Goal: Task Accomplishment & Management: Manage account settings

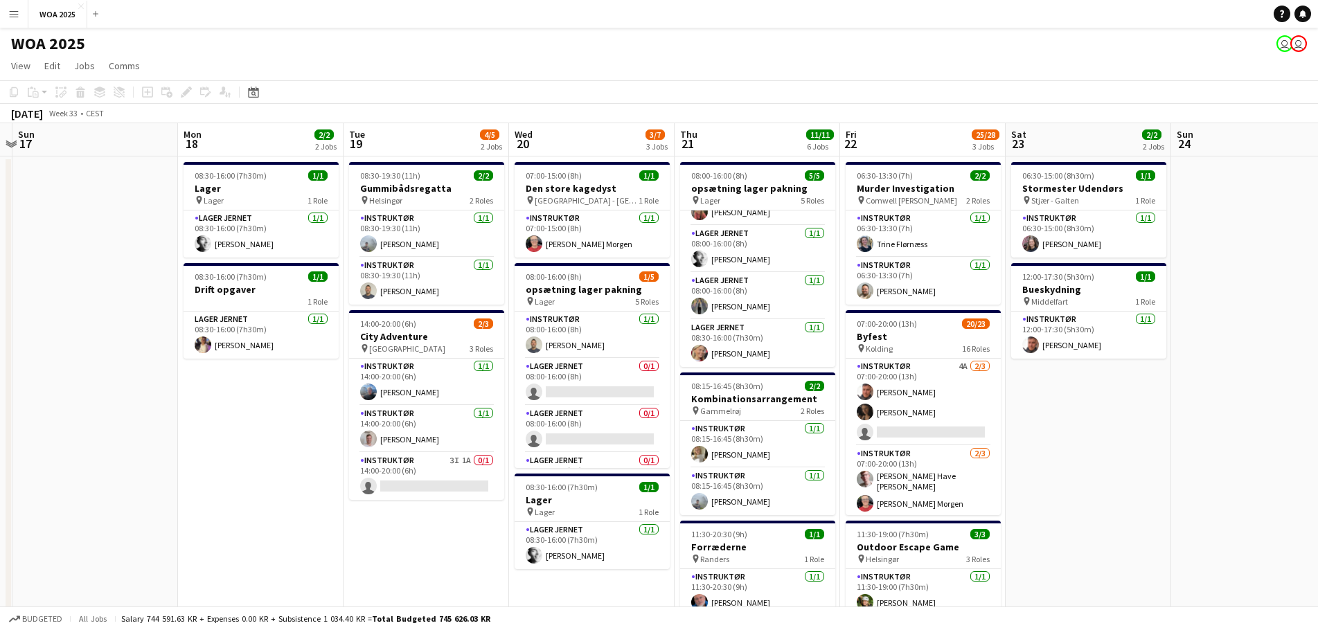
scroll to position [0, 485]
drag, startPoint x: 1186, startPoint y: 391, endPoint x: 1131, endPoint y: 380, distance: 55.8
click at [1131, 380] on app-calendar-viewport "Thu 14 2/2 1 Job Fri 15 5/7 3 Jobs Sat 16 Sun 17 Mon 18 2/2 2 Jobs Tue 19 4/5 2…" at bounding box center [659, 544] width 1318 height 842
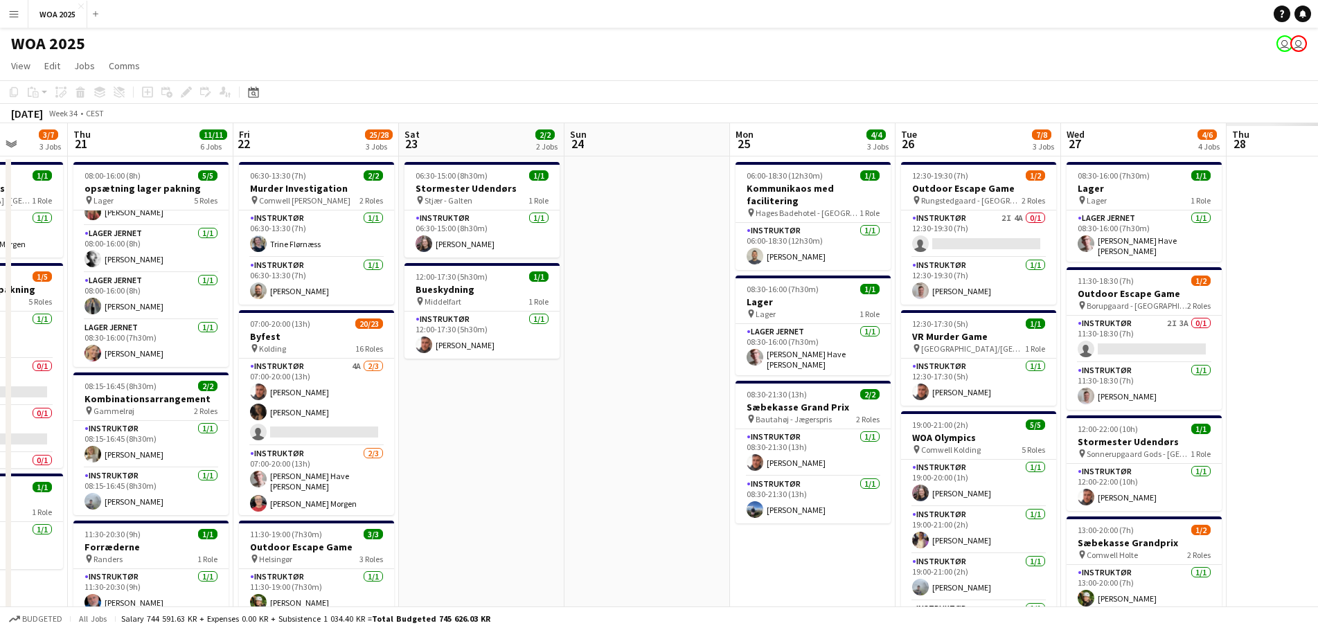
drag, startPoint x: 917, startPoint y: 425, endPoint x: 553, endPoint y: 409, distance: 363.9
click at [553, 409] on app-calendar-viewport "Mon 18 2/2 2 Jobs Tue 19 4/5 2 Jobs Wed 20 3/7 3 Jobs Thu 21 11/11 6 Jobs Fri 2…" at bounding box center [659, 544] width 1318 height 842
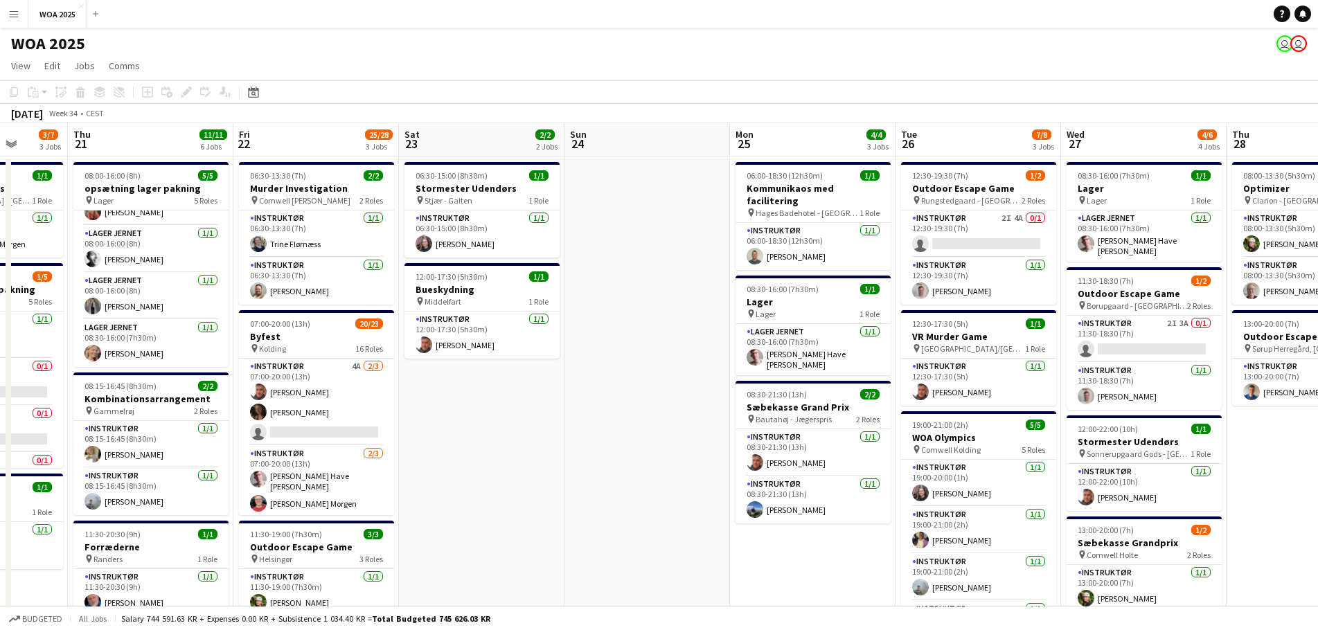
scroll to position [0, 522]
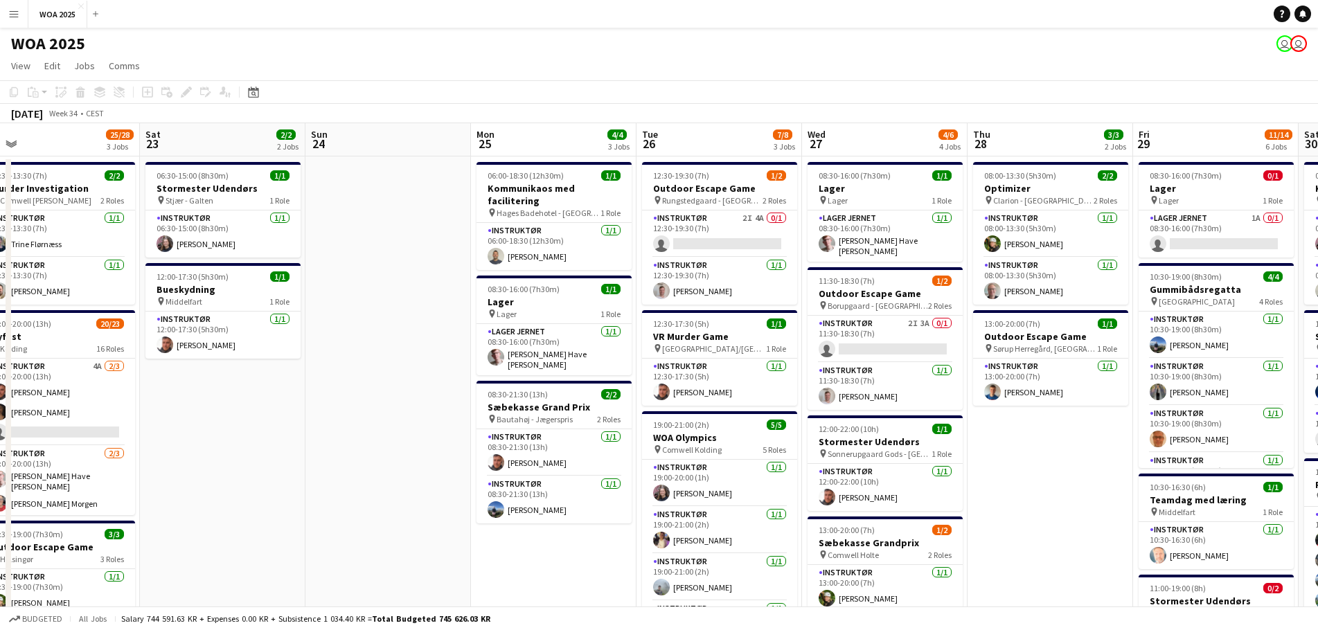
drag, startPoint x: 644, startPoint y: 393, endPoint x: 554, endPoint y: 389, distance: 90.1
click at [554, 389] on app-calendar-viewport "Tue 19 4/5 2 Jobs Wed 20 3/7 3 Jobs Thu 21 11/11 6 Jobs Fri 22 25/28 3 Jobs Sat…" at bounding box center [659, 592] width 1318 height 938
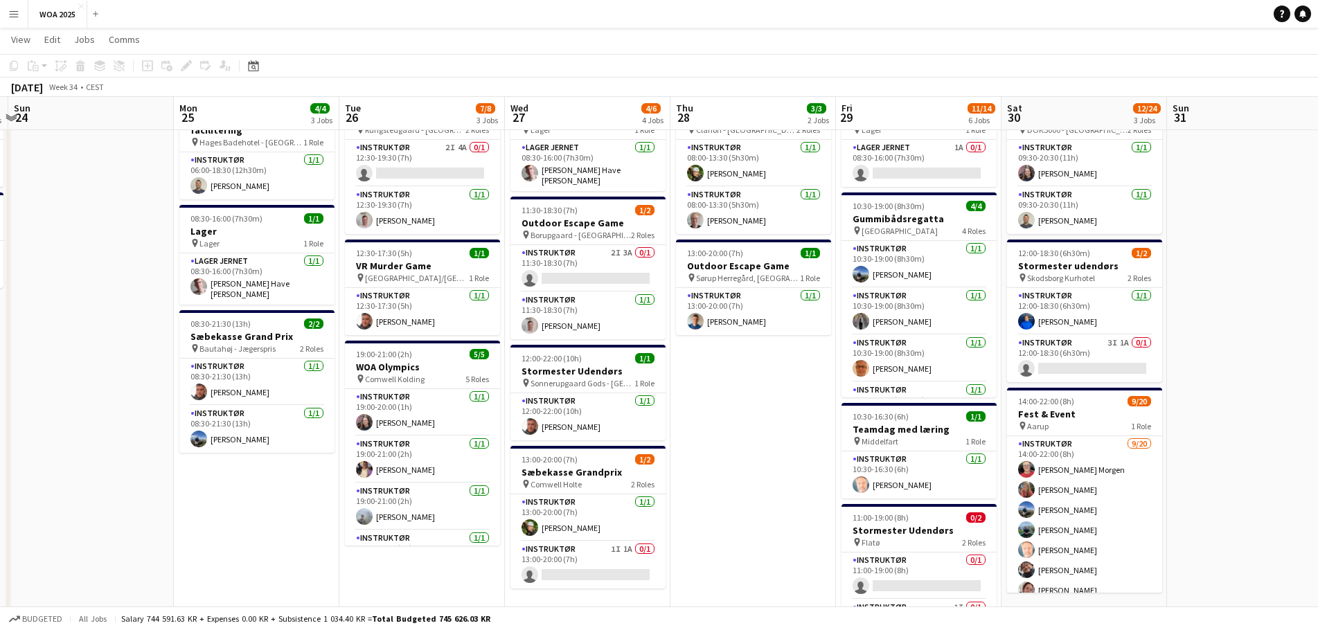
scroll to position [0, 493]
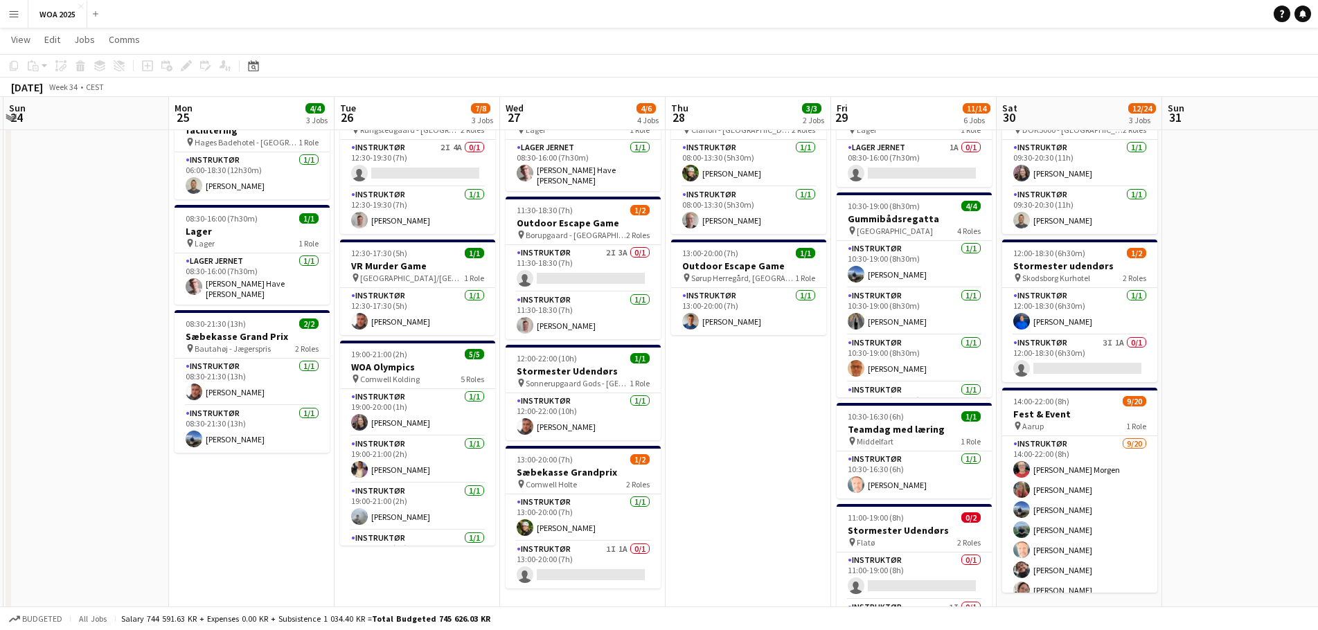
drag, startPoint x: 1089, startPoint y: 460, endPoint x: 787, endPoint y: 444, distance: 302.4
click at [787, 444] on app-calendar-viewport "Thu 21 11/11 6 Jobs Fri 22 25/28 3 Jobs Sat 23 2/2 2 Jobs Sun 24 Mon 25 4/4 3 J…" at bounding box center [659, 488] width 1318 height 1006
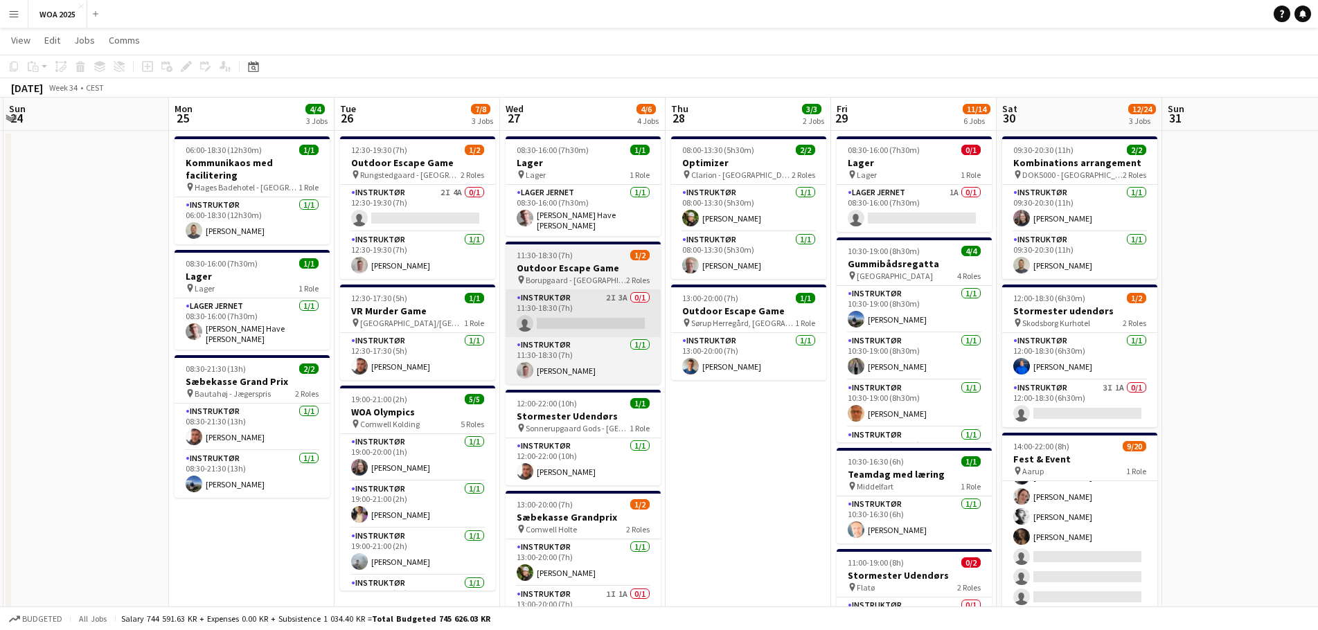
scroll to position [0, 0]
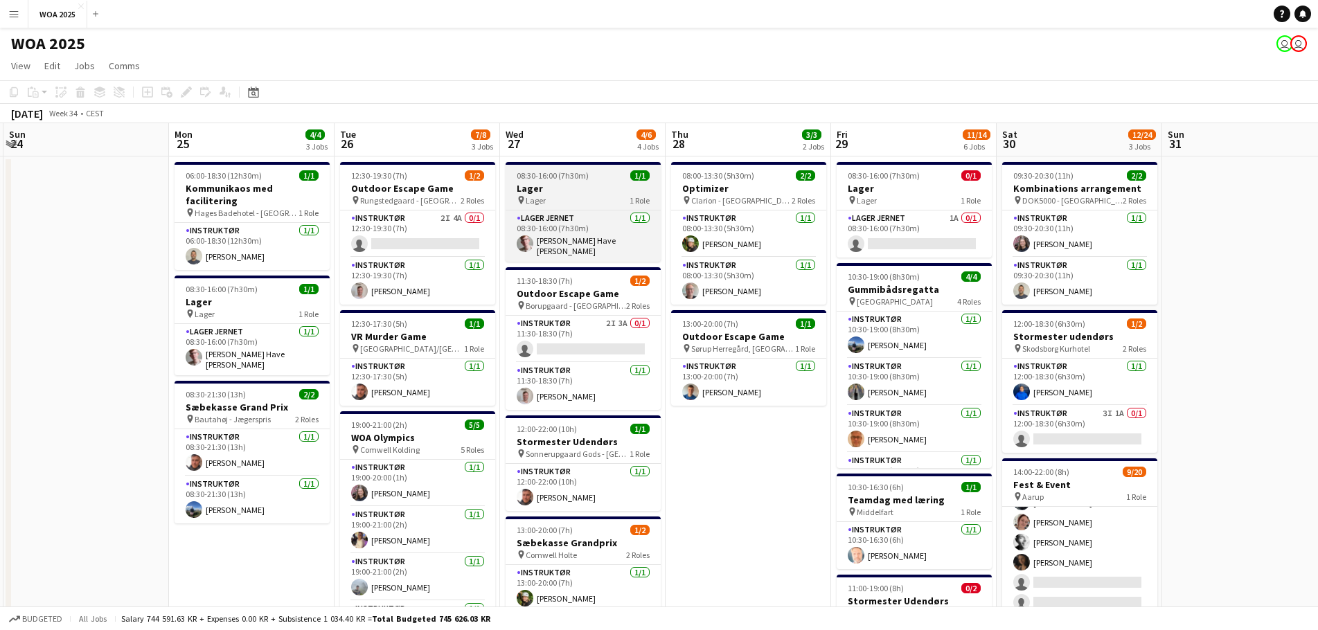
click at [576, 181] on app-job-card "08:30-16:00 (7h30m) 1/1 Lager pin Lager 1 Role Lager Jernet [DATE] 08:30-16:00 …" at bounding box center [583, 212] width 155 height 100
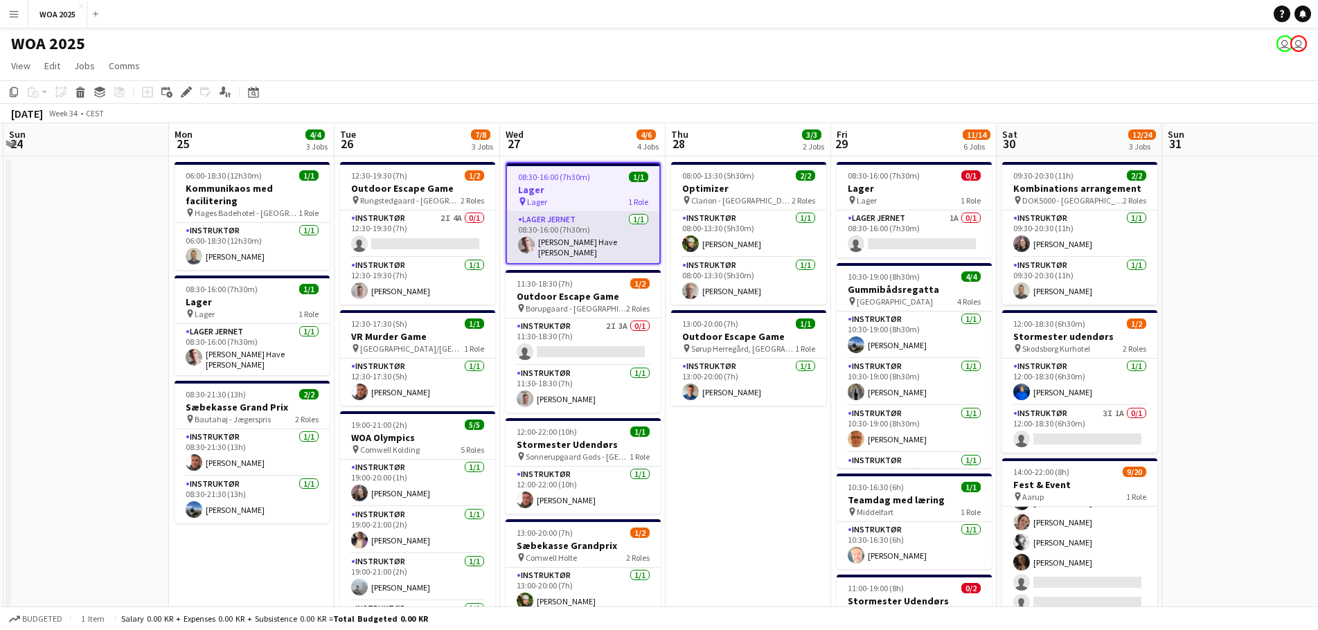
click at [582, 231] on app-card-role "Lager Jernet [DATE] 08:30-16:00 (7h30m) [PERSON_NAME]" at bounding box center [583, 237] width 152 height 51
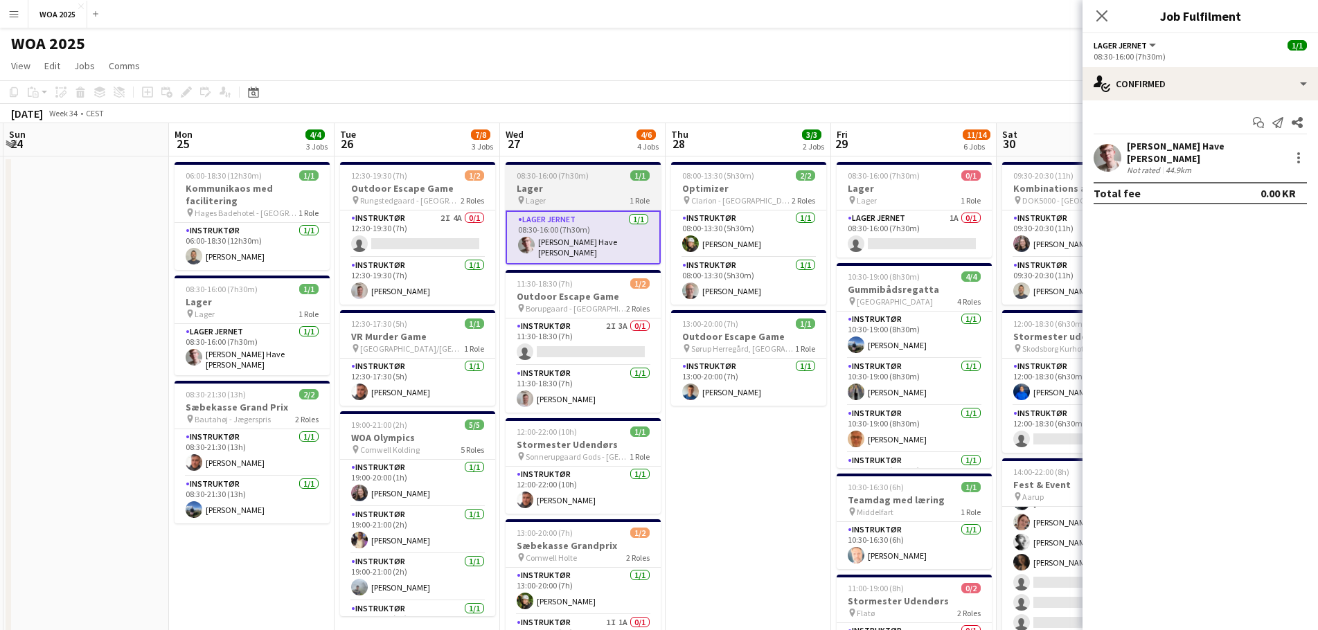
click at [596, 190] on h3 "Lager" at bounding box center [583, 188] width 155 height 12
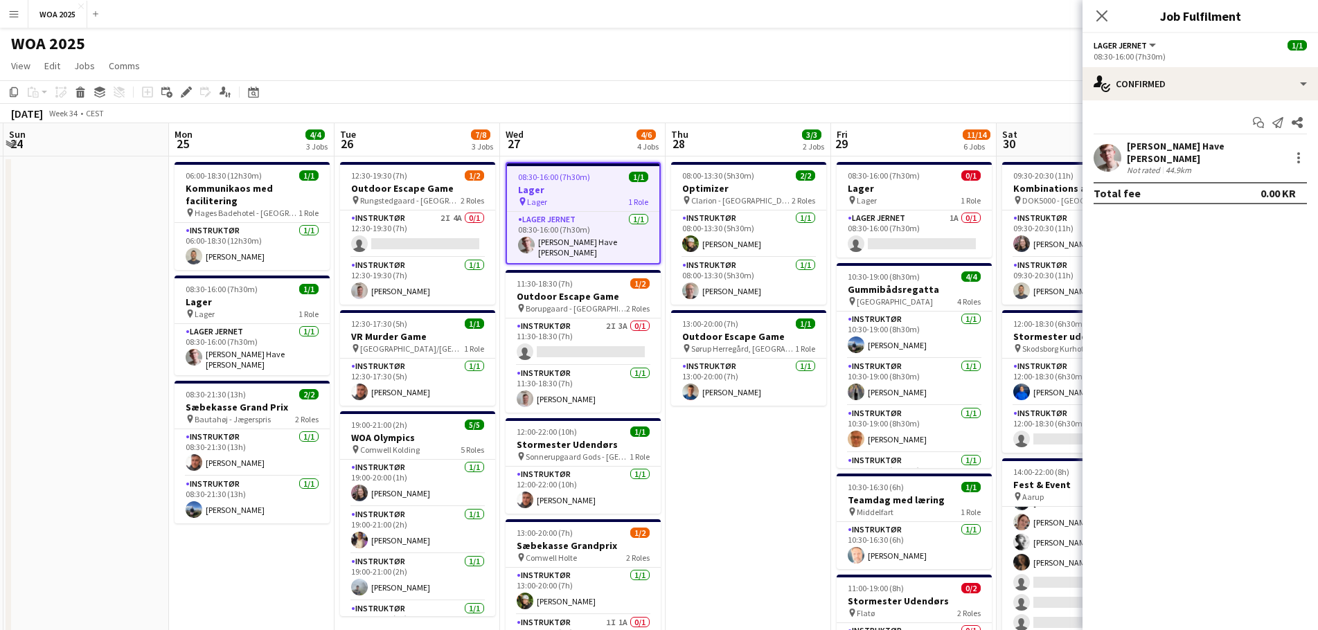
click at [708, 518] on app-date-cell "08:00-13:30 (5h30m) 2/2 Optimizer pin Clarion - [GEOGRAPHIC_DATA] 2 Roles Instr…" at bounding box center [749, 609] width 166 height 904
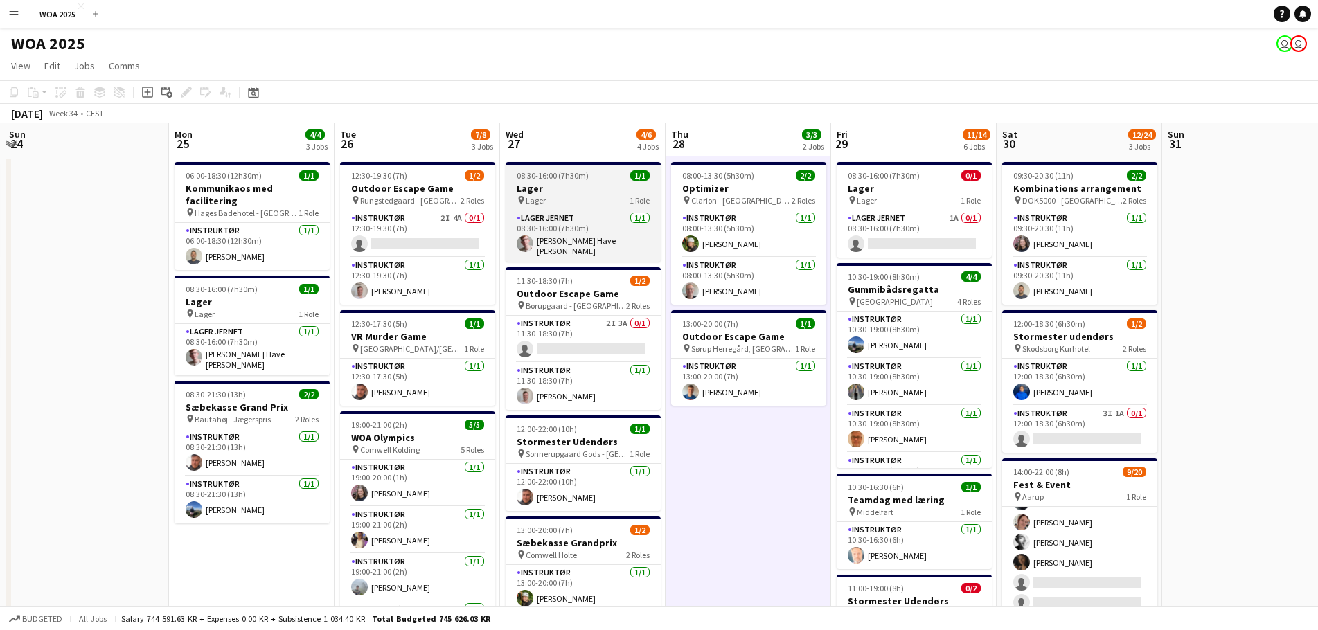
click at [615, 199] on div "pin Lager 1 Role" at bounding box center [583, 200] width 155 height 11
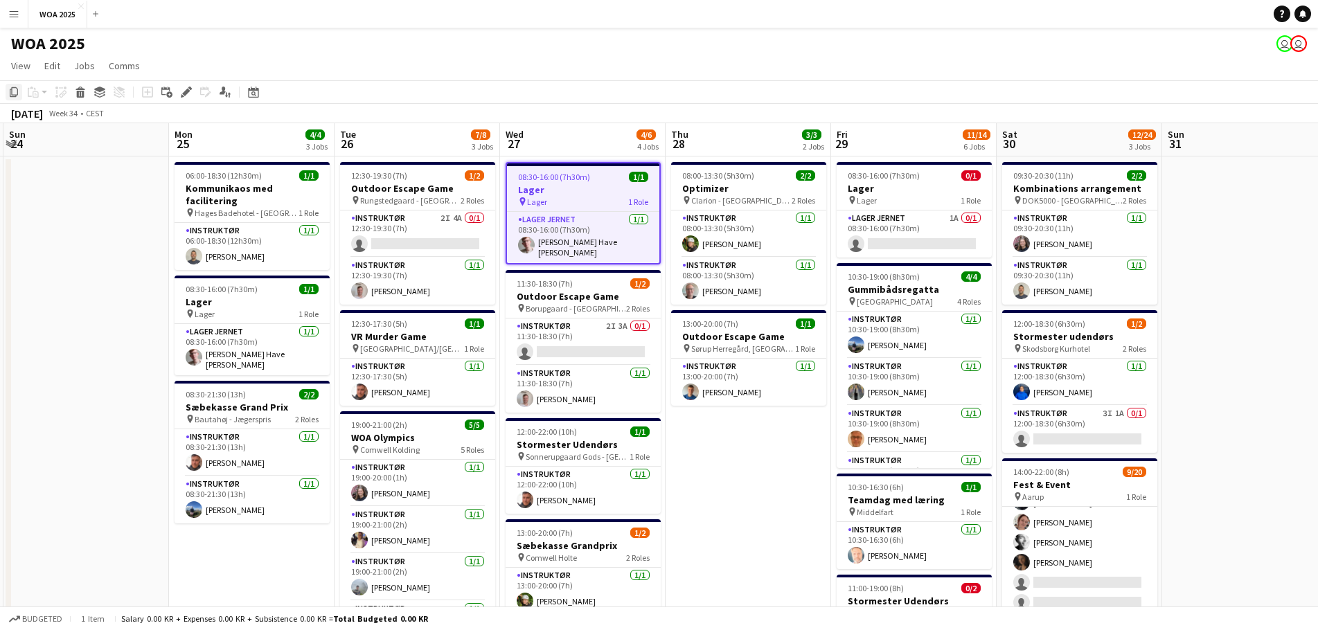
click at [15, 93] on icon "Copy" at bounding box center [13, 92] width 11 height 11
click at [781, 462] on app-date-cell "08:00-13:30 (5h30m) 2/2 Optimizer pin Clarion - [GEOGRAPHIC_DATA] 2 Roles Instr…" at bounding box center [749, 609] width 166 height 904
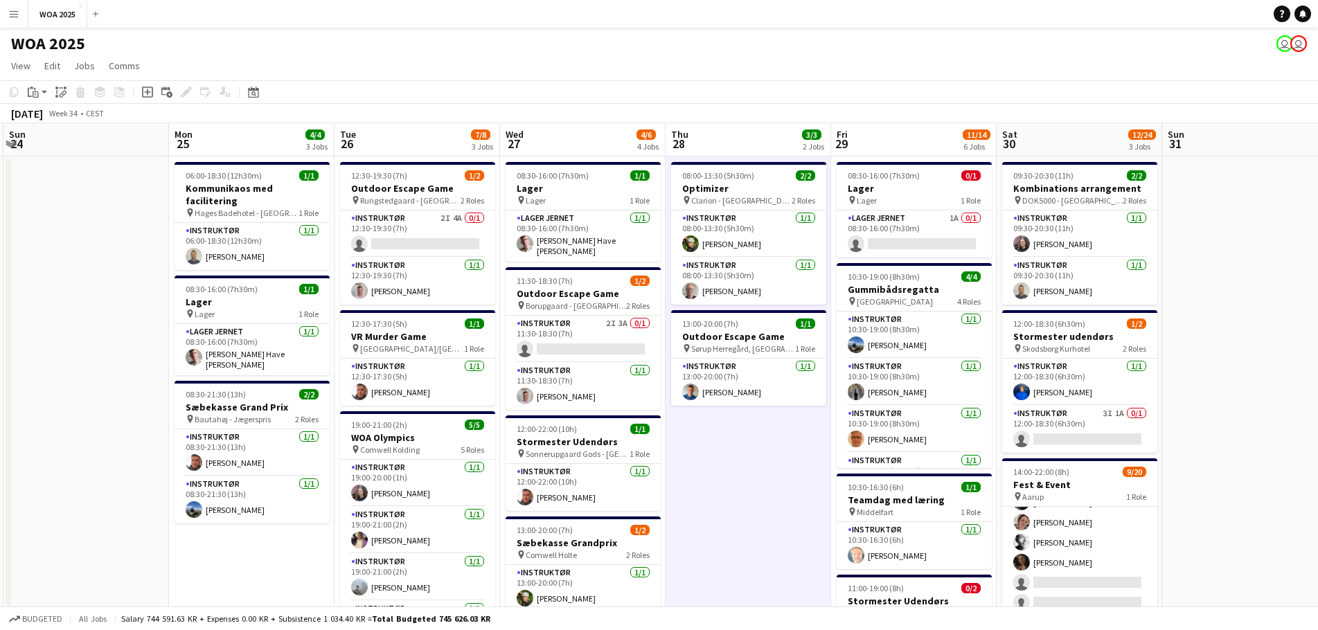
scroll to position [0, 494]
click at [32, 90] on icon "Paste" at bounding box center [33, 92] width 11 height 11
click at [72, 123] on link "Paste Ctrl+V" at bounding box center [102, 118] width 130 height 12
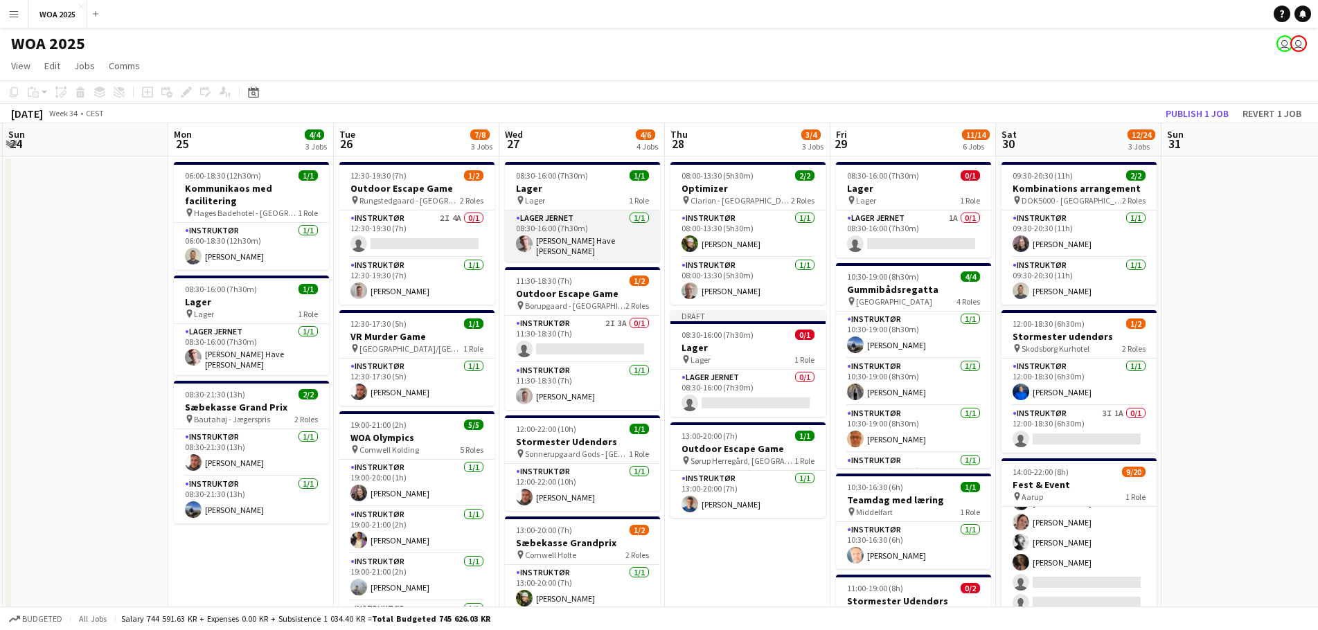
click at [584, 229] on app-card-role "Lager Jernet [DATE] 08:30-16:00 (7h30m) [PERSON_NAME]" at bounding box center [582, 236] width 155 height 51
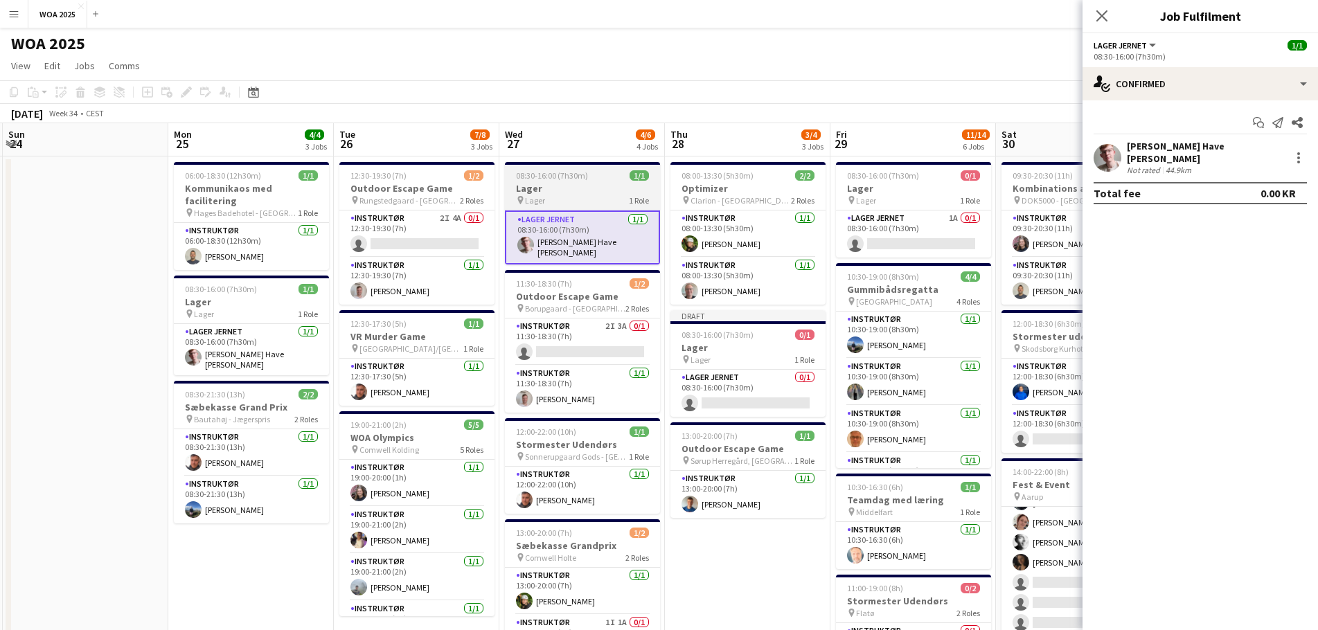
click at [588, 197] on div "pin Lager 1 Role" at bounding box center [582, 200] width 155 height 11
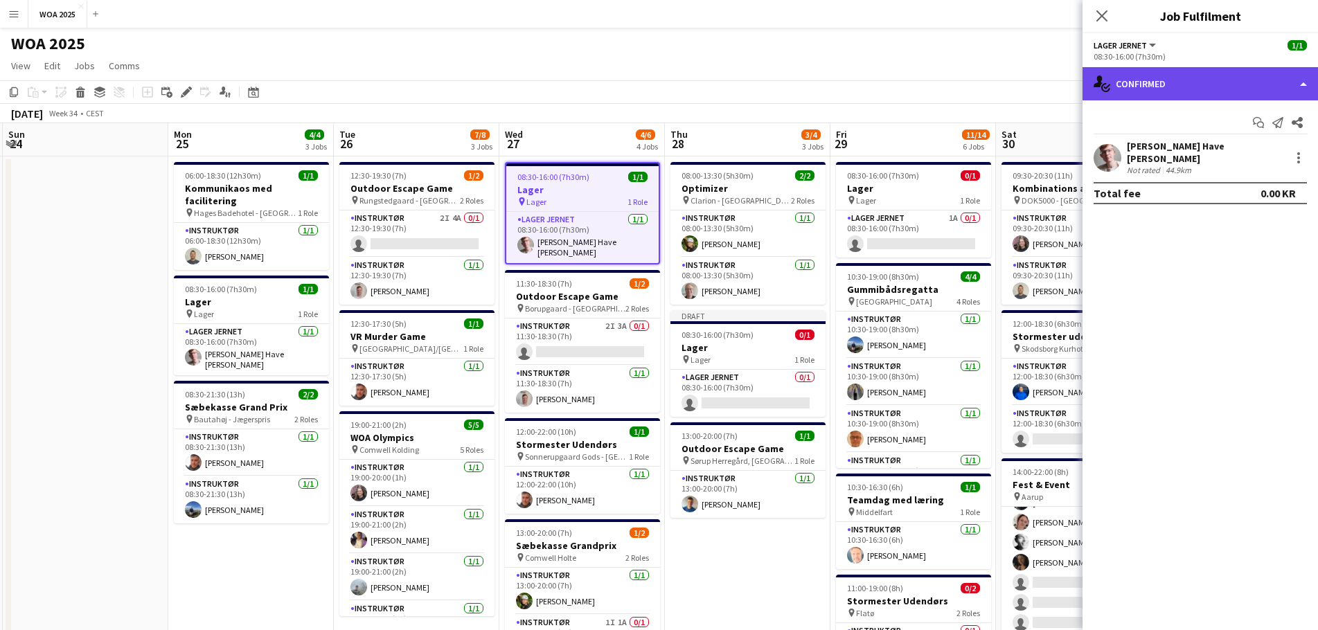
click at [1171, 80] on div "single-neutral-actions-check-2 Confirmed" at bounding box center [1199, 83] width 235 height 33
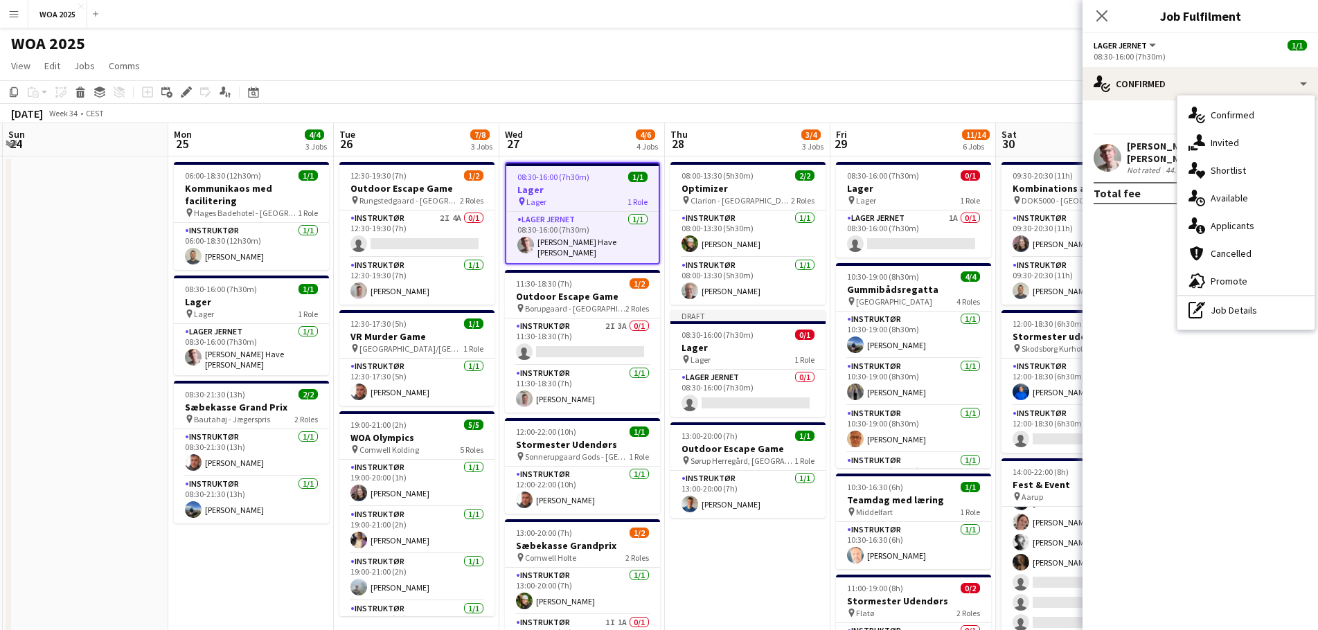
click at [1219, 306] on div "pen-write Job Details" at bounding box center [1245, 310] width 137 height 28
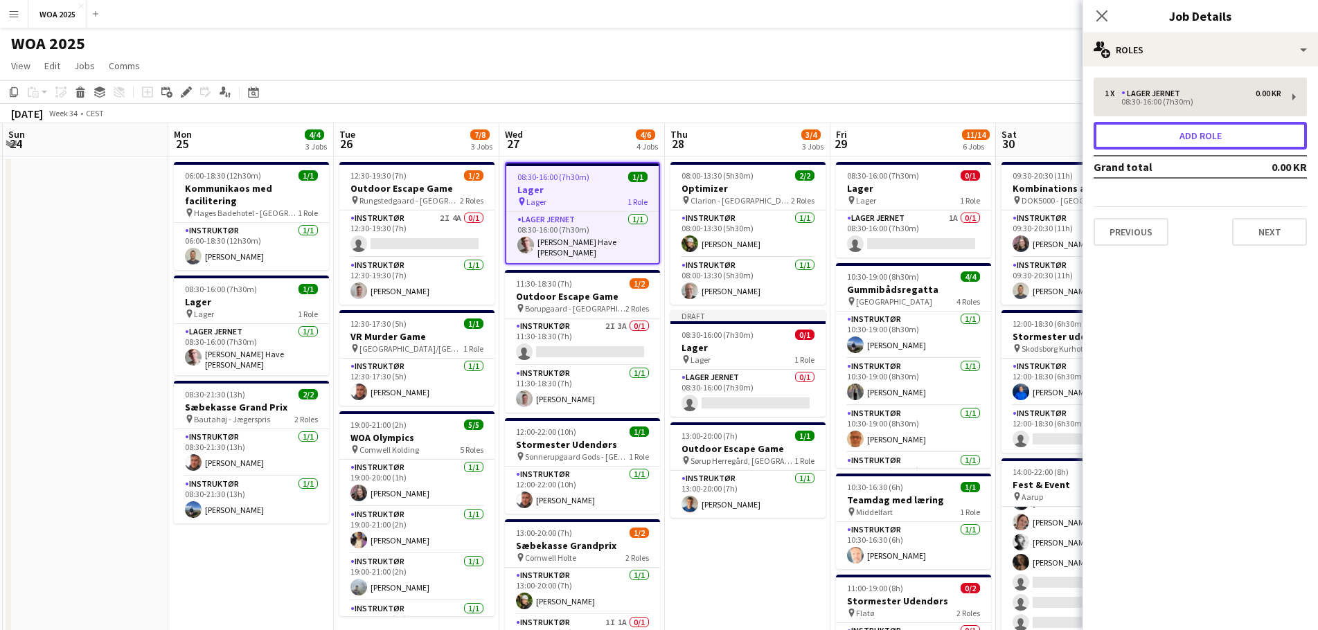
click at [1209, 133] on button "Add role" at bounding box center [1200, 136] width 213 height 28
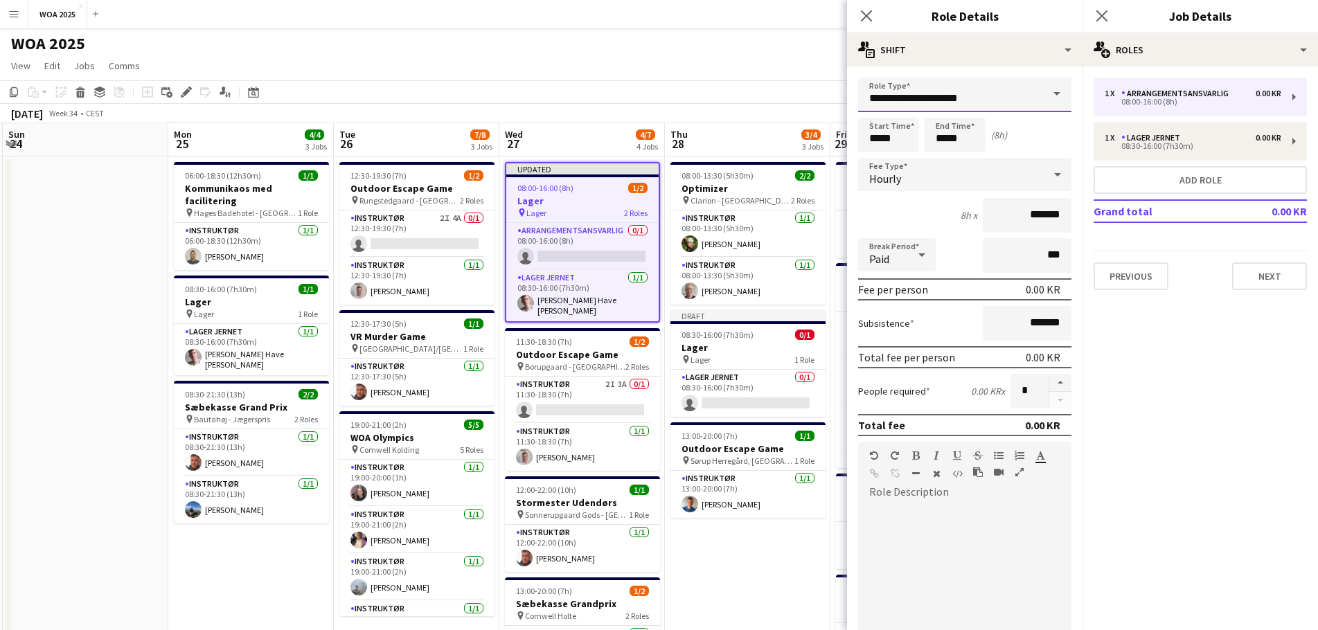
click at [1023, 96] on input "**********" at bounding box center [964, 95] width 213 height 35
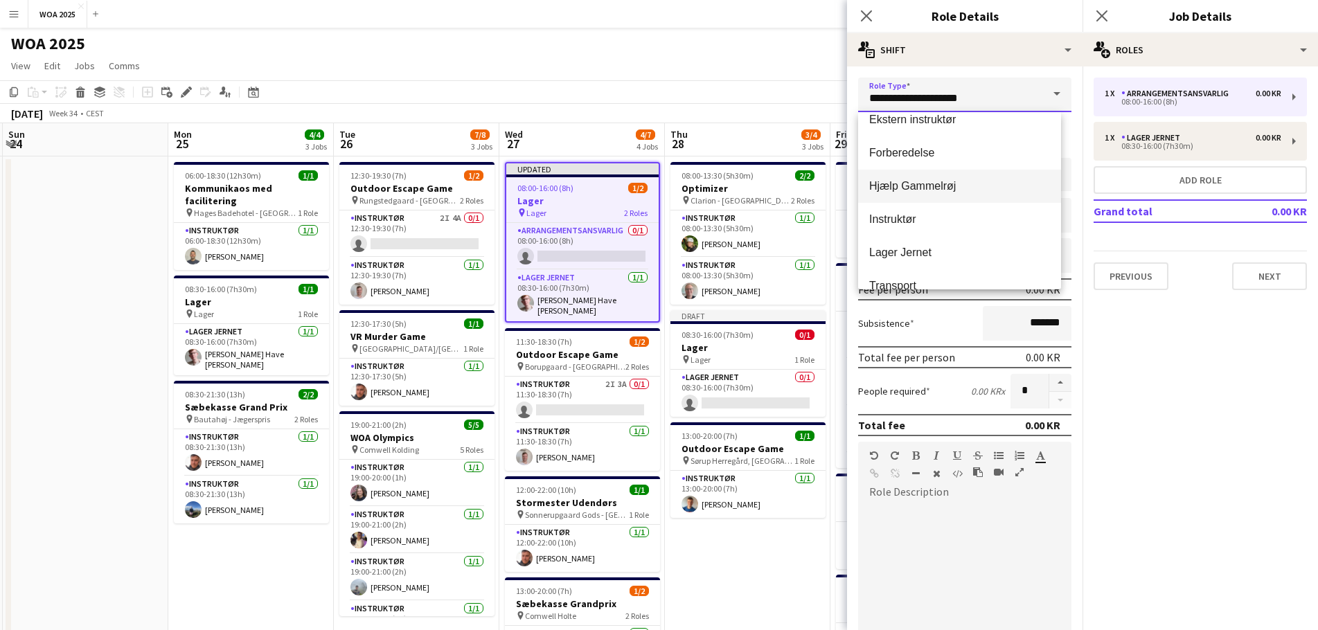
scroll to position [66, 0]
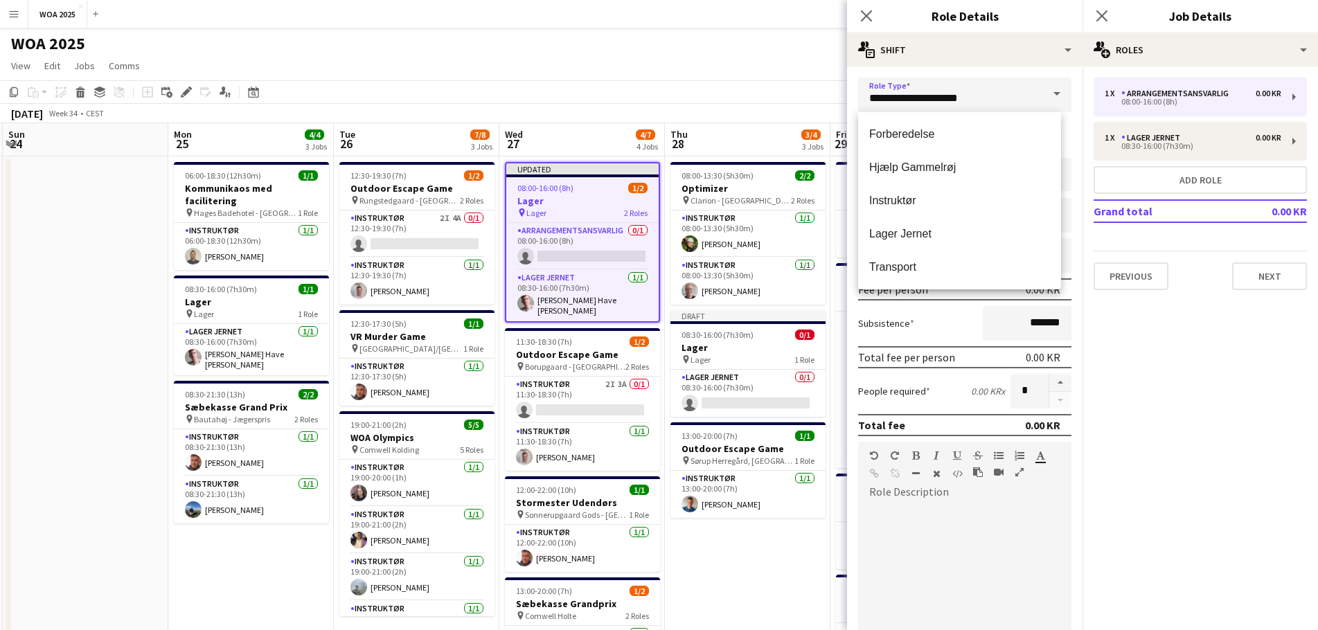
click at [930, 235] on span "Lager Jernet" at bounding box center [959, 233] width 181 height 13
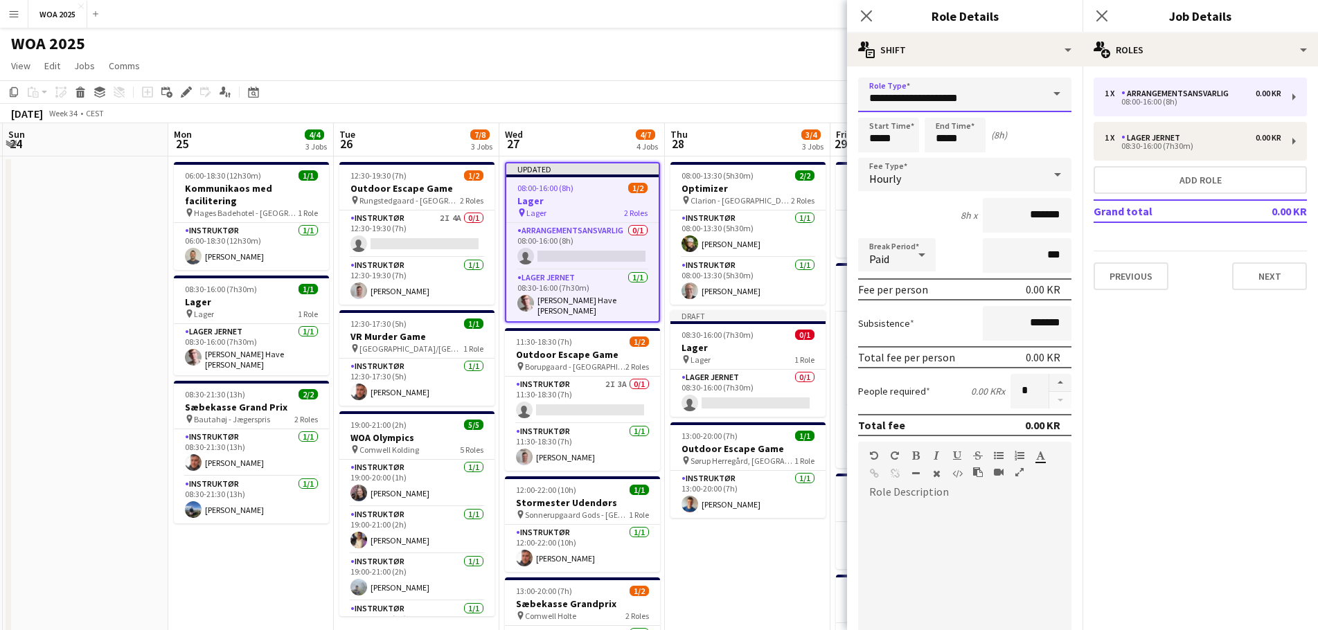
type input "**********"
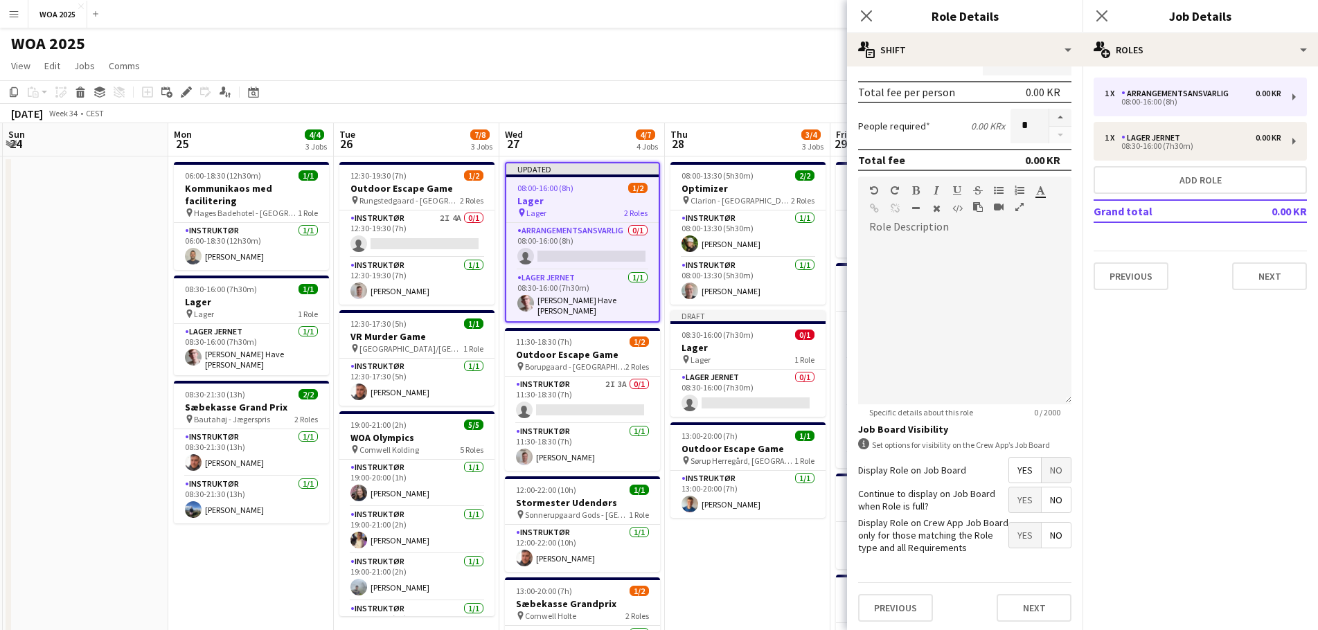
scroll to position [268, 0]
click at [1010, 492] on span "Yes" at bounding box center [1025, 497] width 32 height 25
click at [1019, 600] on button "Next" at bounding box center [1034, 605] width 75 height 28
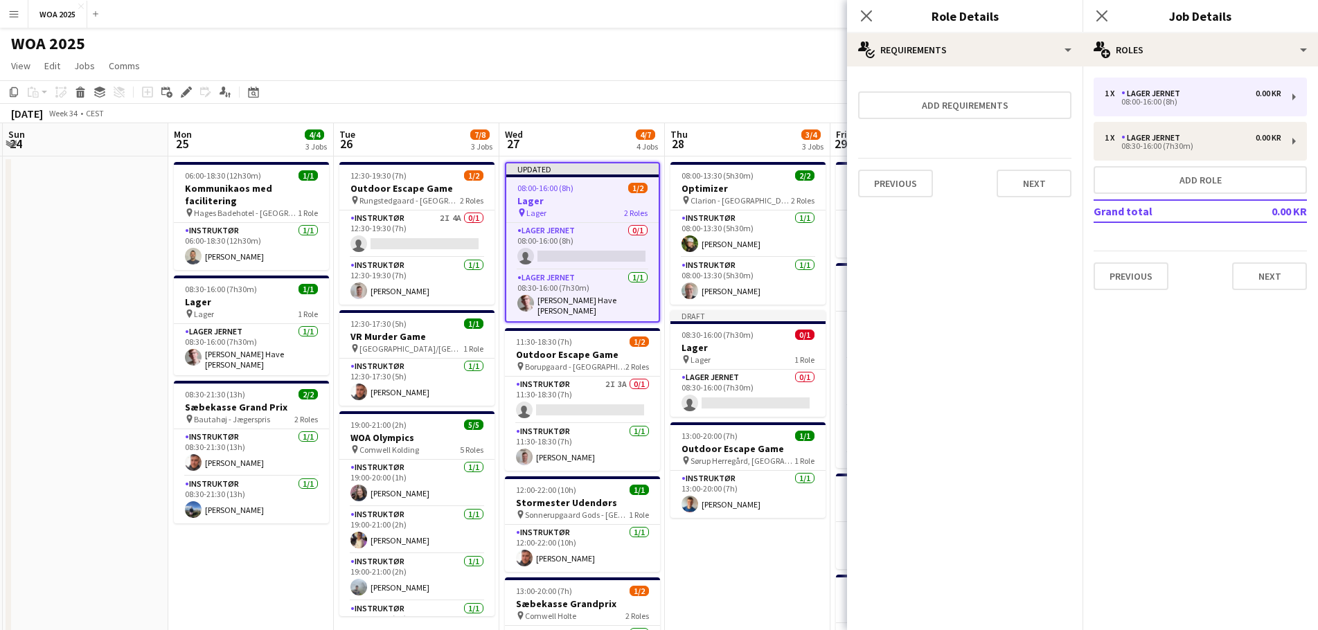
scroll to position [0, 0]
click at [1053, 181] on button "Next" at bounding box center [1034, 184] width 75 height 28
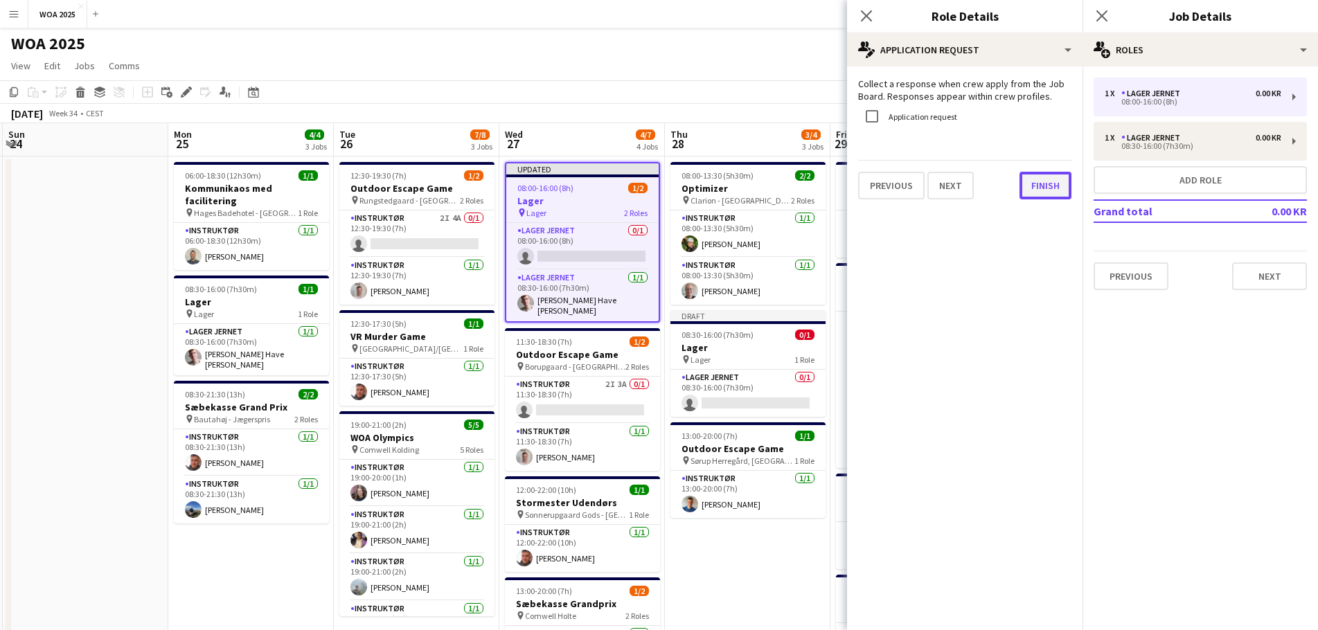
click at [1049, 184] on button "Finish" at bounding box center [1045, 186] width 52 height 28
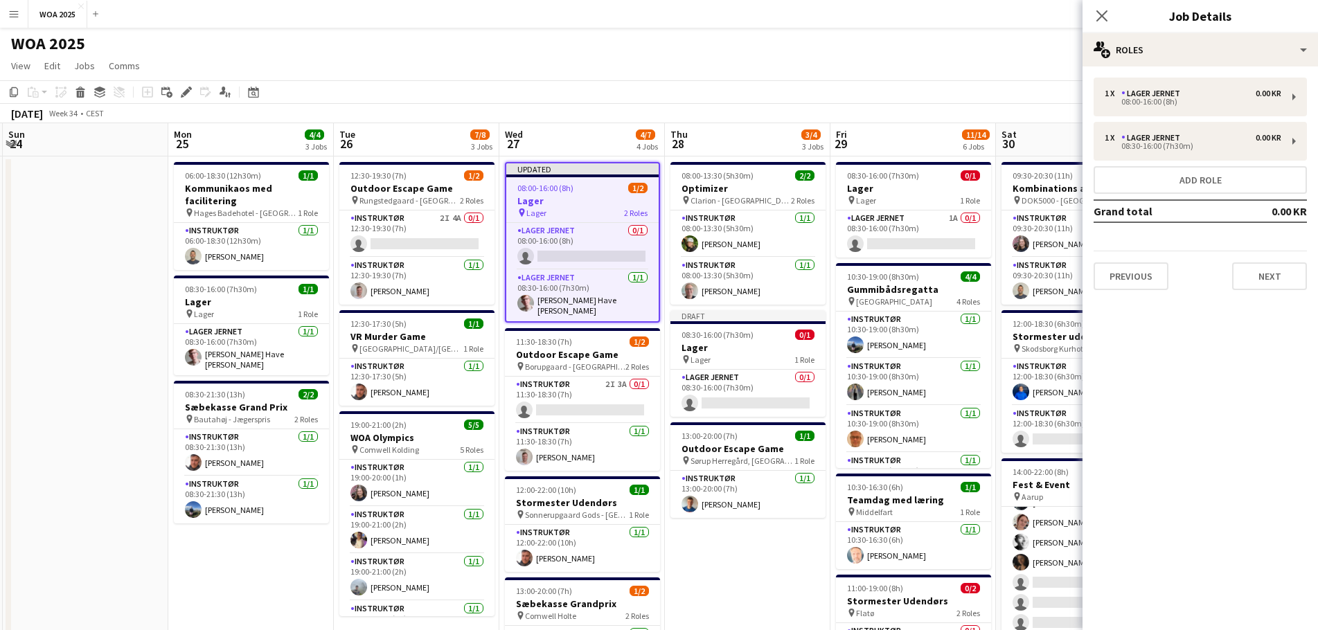
click at [817, 101] on app-toolbar "Copy Paste Paste Ctrl+V Paste with crew Ctrl+Shift+V Paste linked Job [GEOGRAPH…" at bounding box center [659, 92] width 1318 height 24
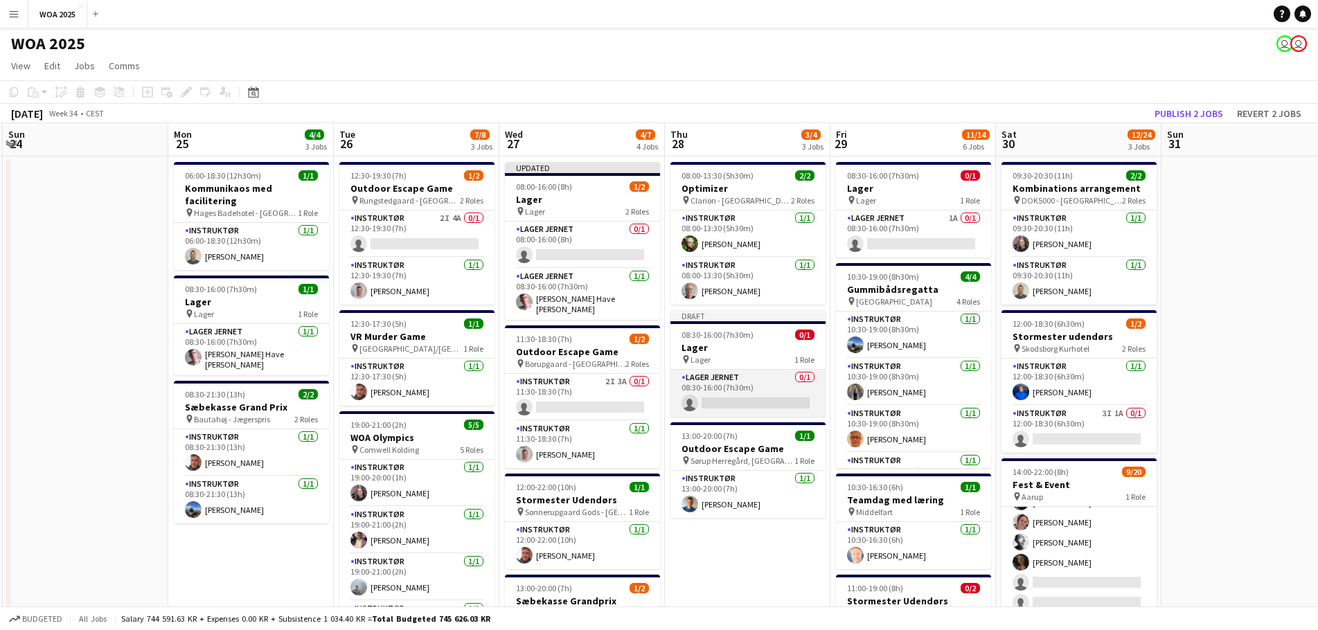
click at [760, 389] on app-card-role "Lager Jernet 0/1 08:30-16:00 (7h30m) single-neutral-actions" at bounding box center [747, 393] width 155 height 47
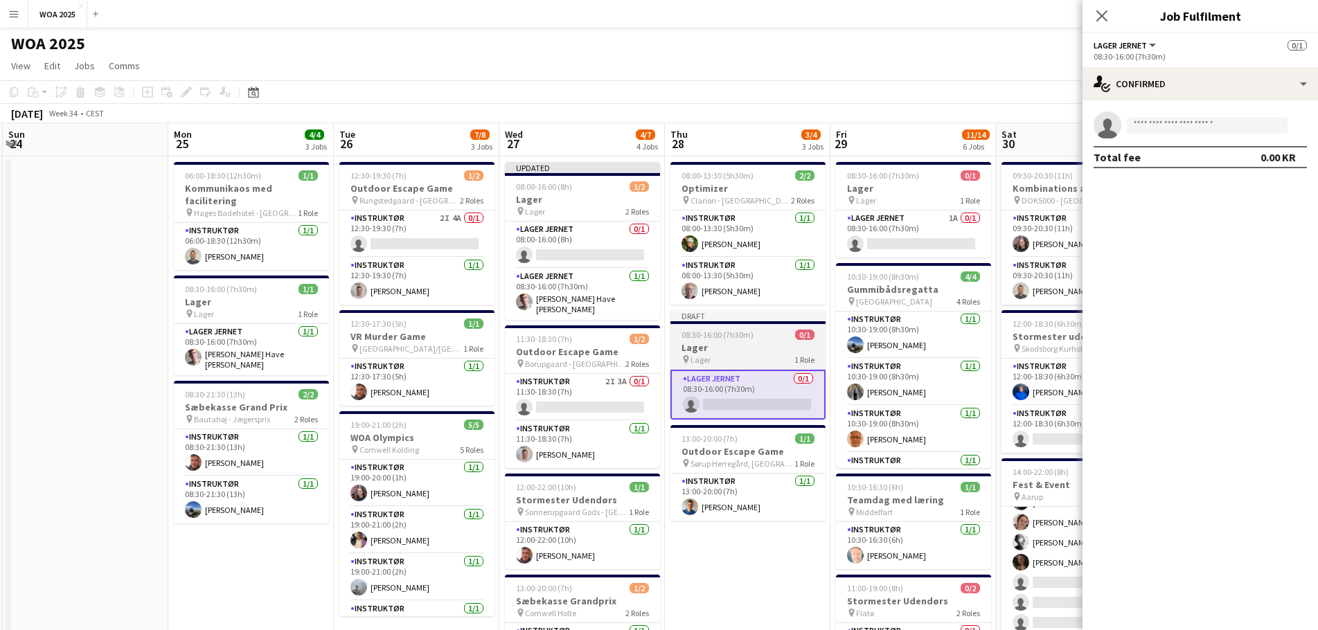
click at [746, 341] on h3 "Lager" at bounding box center [747, 347] width 155 height 12
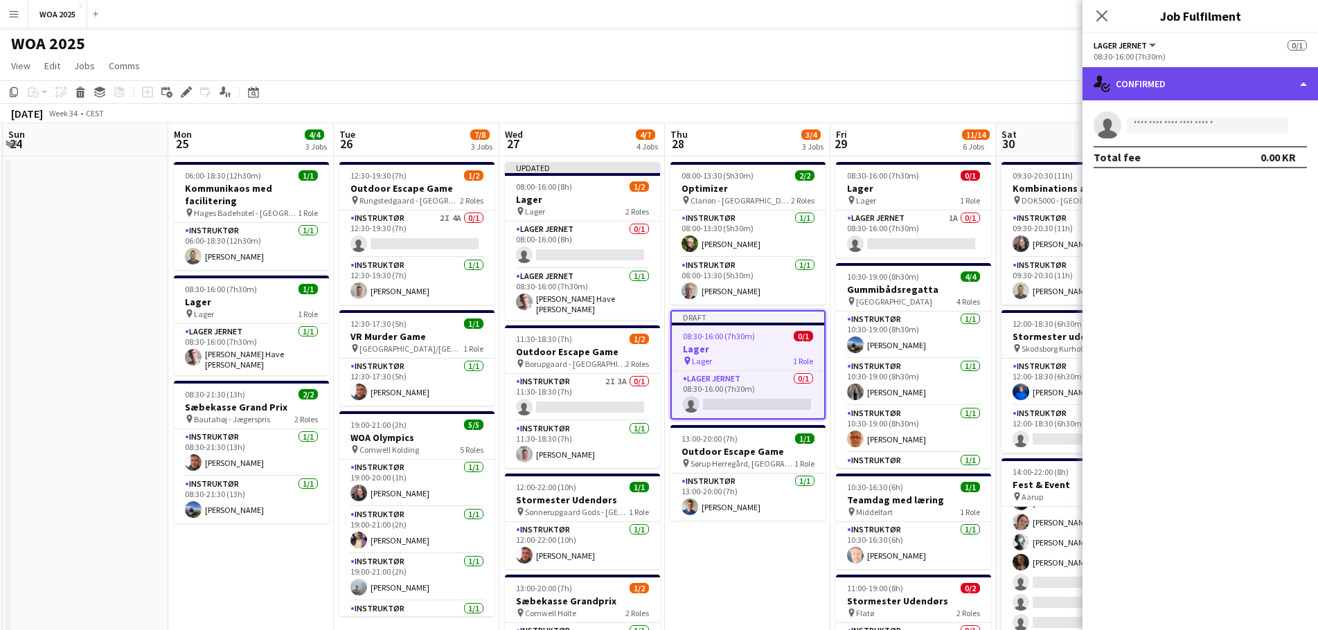
click at [1166, 89] on div "single-neutral-actions-check-2 Confirmed" at bounding box center [1199, 83] width 235 height 33
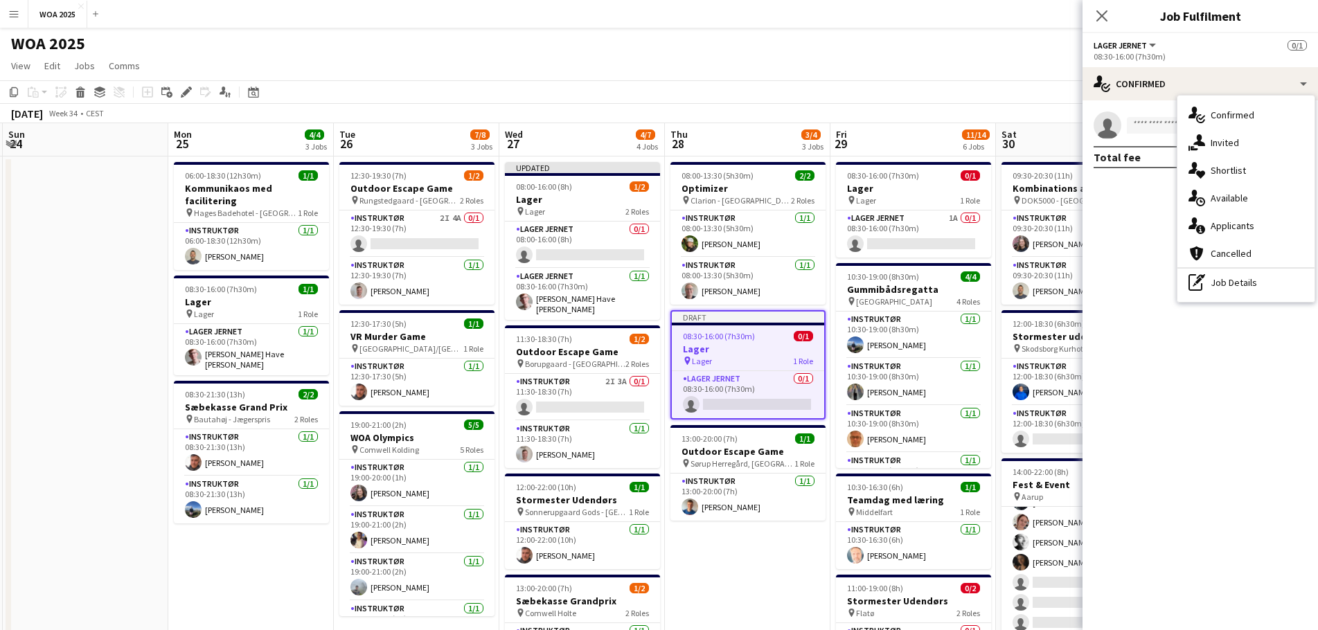
click at [1225, 299] on div "single-neutral-actions-check-2 Confirmed single-neutral-actions-share-1 Invited…" at bounding box center [1245, 199] width 137 height 206
click at [1231, 291] on mat-expansion-panel "check Confirmed single-neutral-actions Total fee 0.00 KR" at bounding box center [1199, 365] width 235 height 530
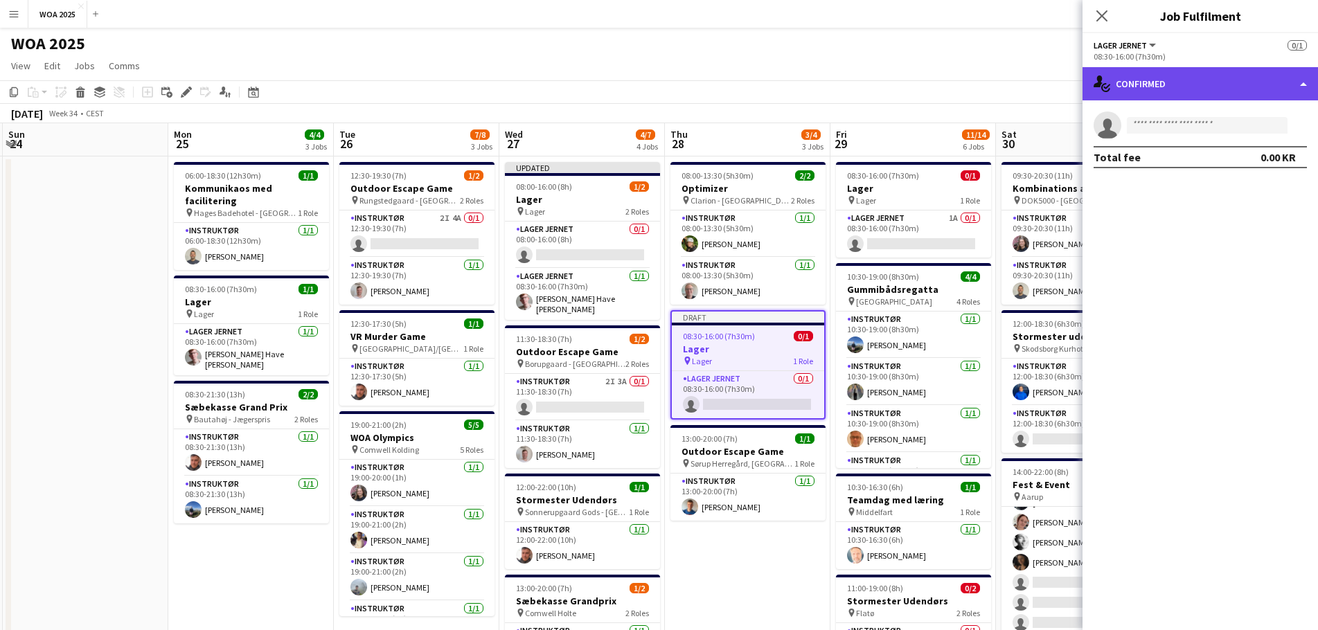
click at [1193, 79] on div "single-neutral-actions-check-2 Confirmed" at bounding box center [1199, 83] width 235 height 33
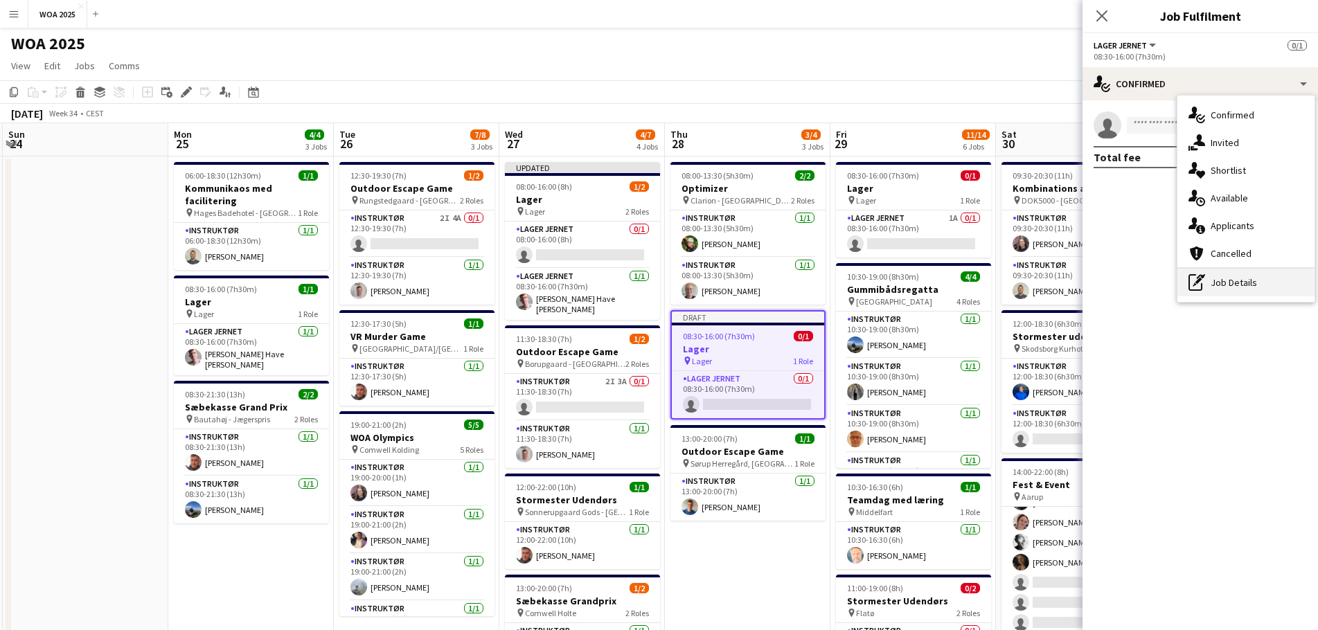
click at [1218, 280] on div "pen-write Job Details" at bounding box center [1245, 283] width 137 height 28
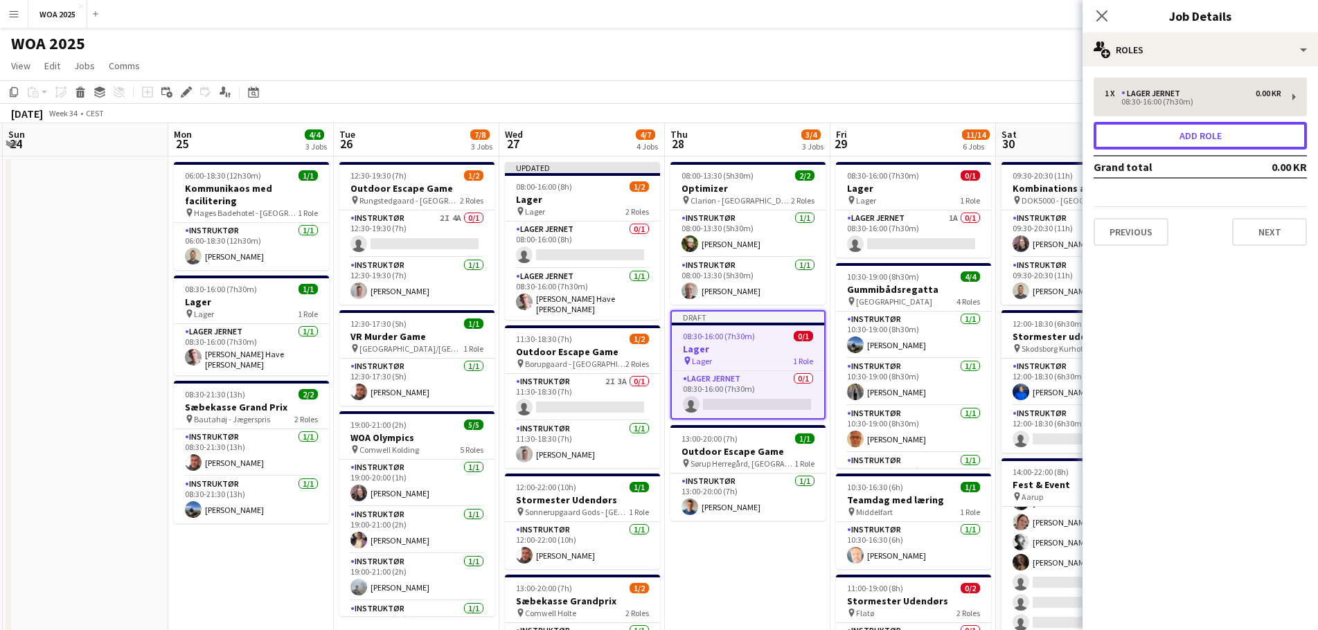
click at [1184, 127] on button "Add role" at bounding box center [1200, 136] width 213 height 28
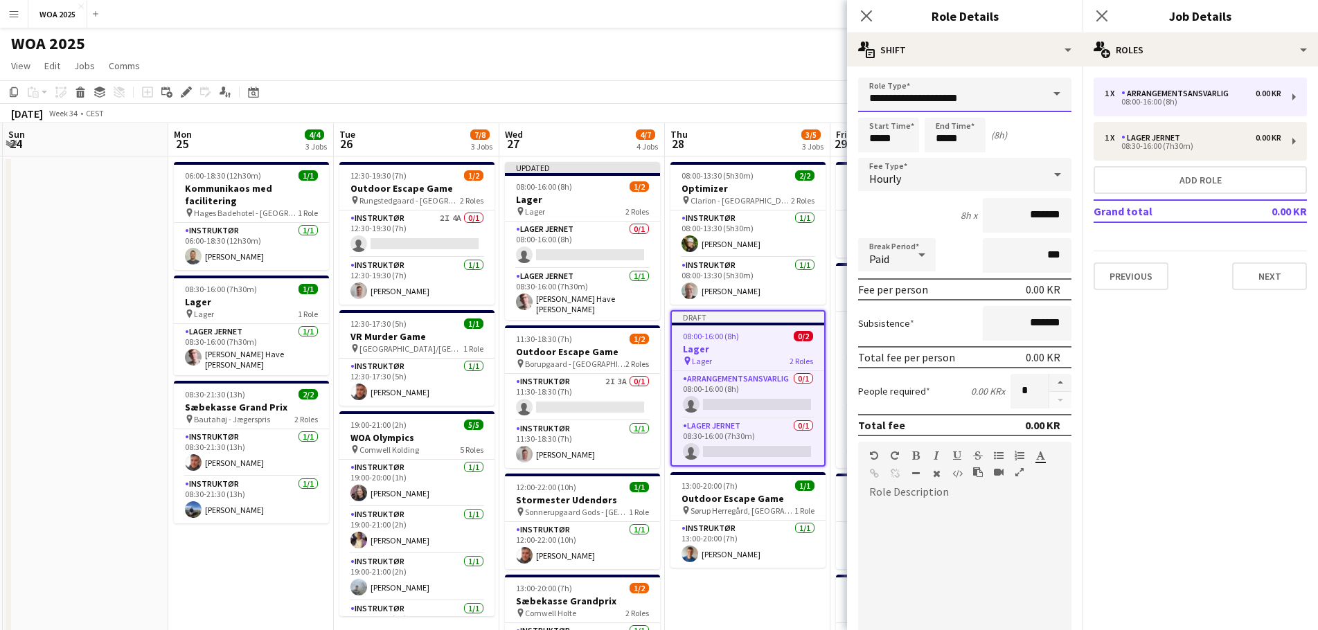
click at [1024, 106] on input "**********" at bounding box center [964, 95] width 213 height 35
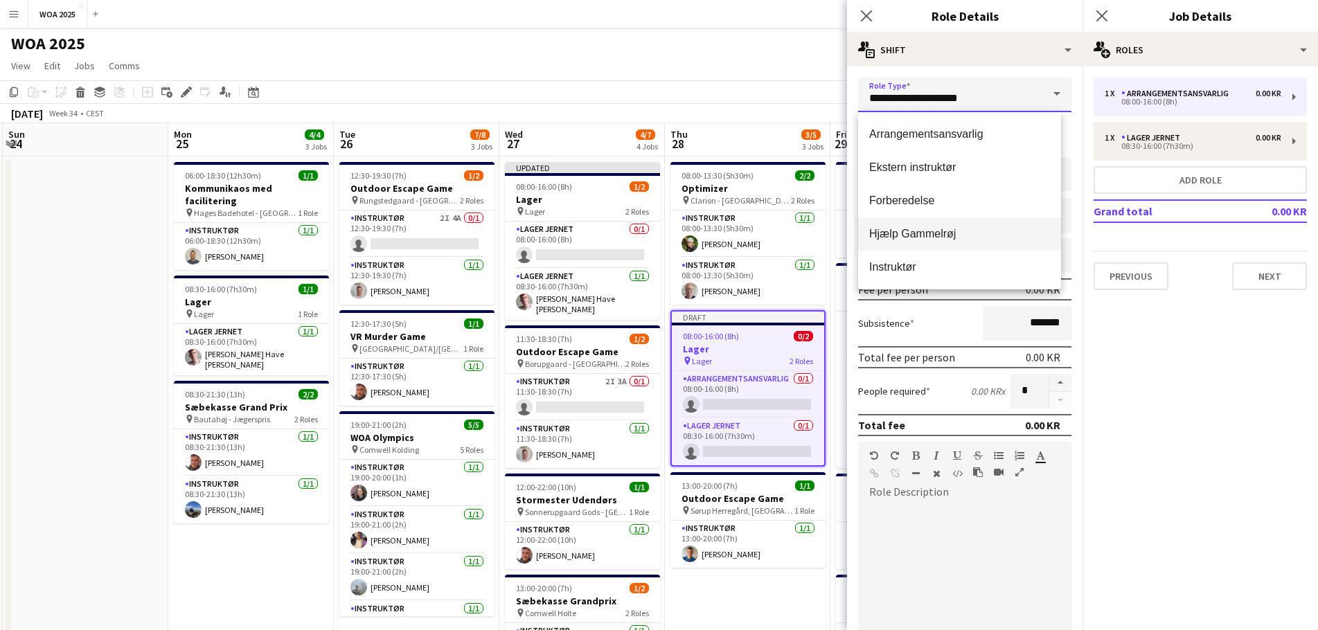
scroll to position [66, 0]
click at [921, 239] on span "Lager Jernet" at bounding box center [959, 233] width 181 height 13
type input "**********"
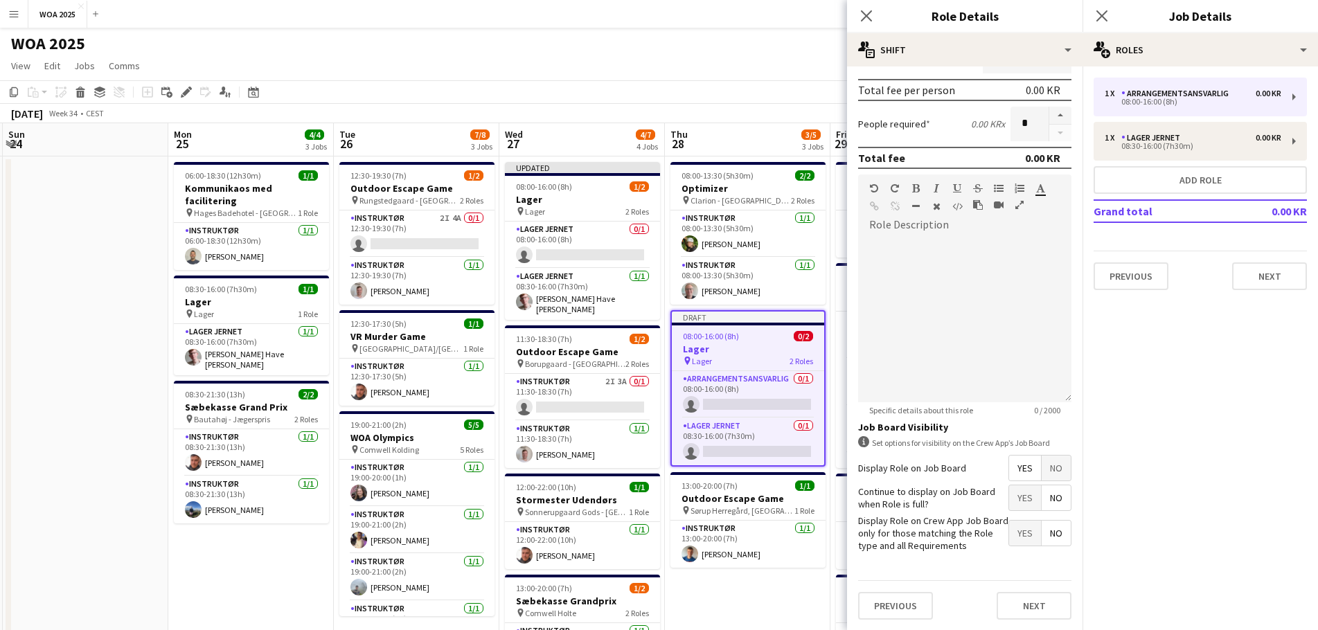
scroll to position [268, 0]
click at [1009, 499] on span "Yes" at bounding box center [1025, 497] width 32 height 25
click at [1030, 598] on button "Next" at bounding box center [1034, 605] width 75 height 28
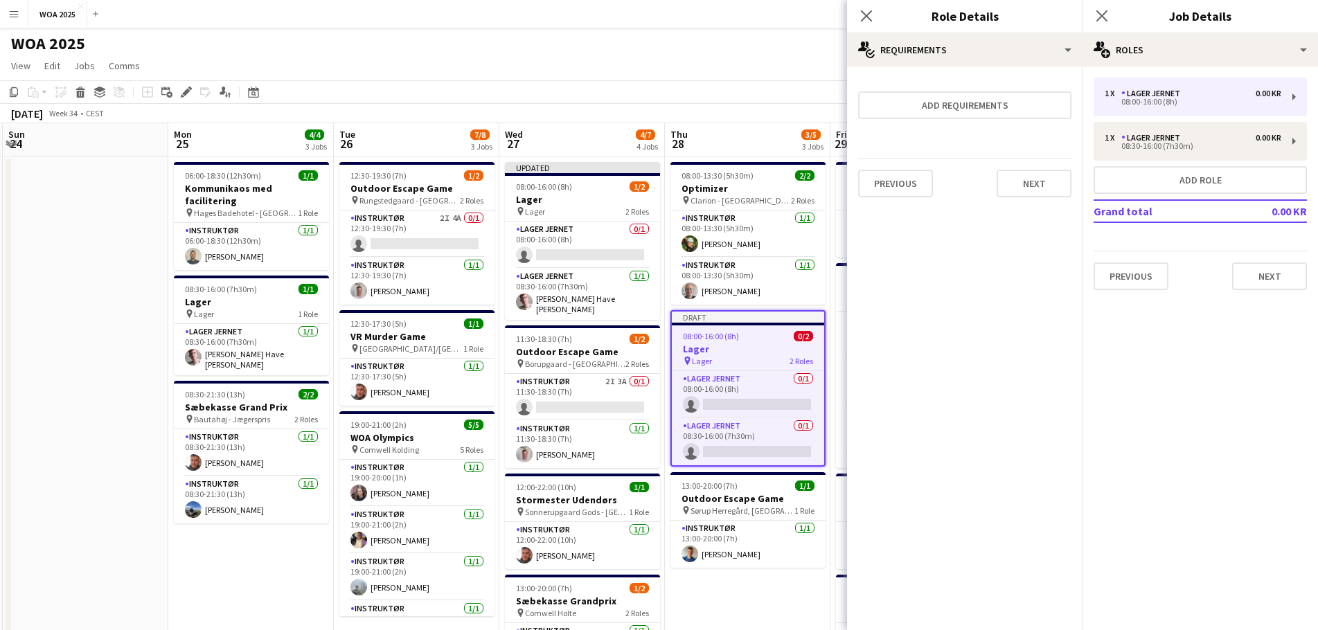
scroll to position [0, 0]
click at [1029, 184] on button "Next" at bounding box center [1034, 184] width 75 height 28
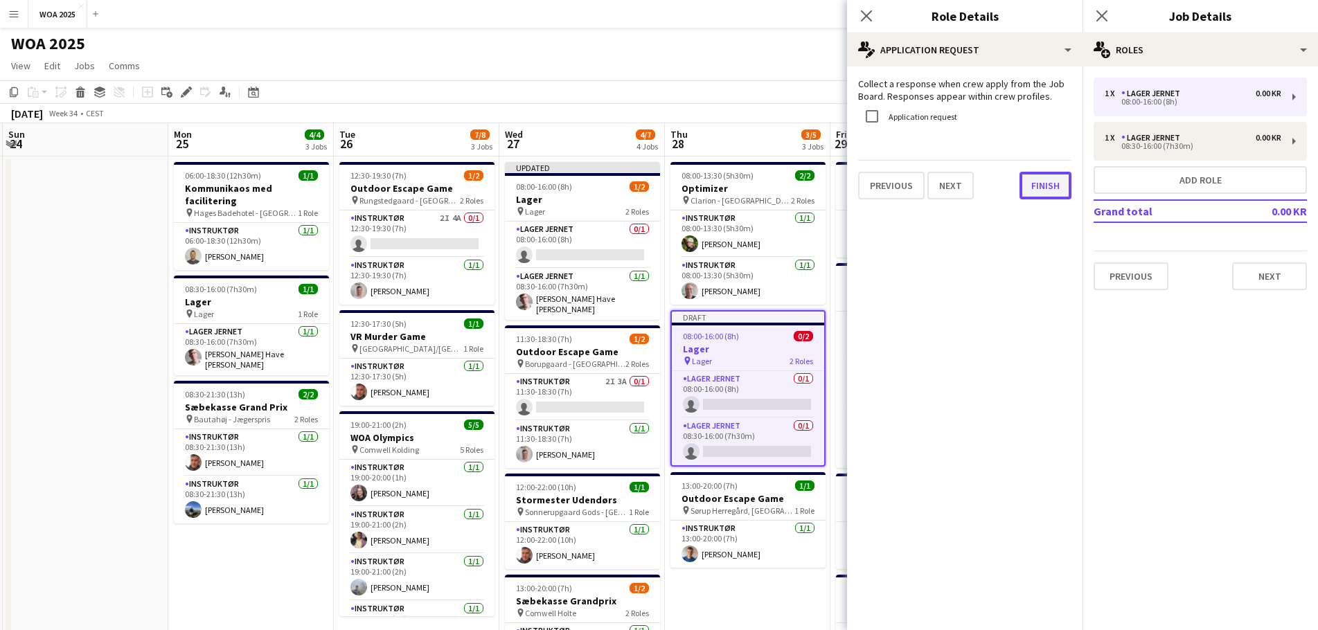
click at [1041, 190] on button "Finish" at bounding box center [1045, 186] width 52 height 28
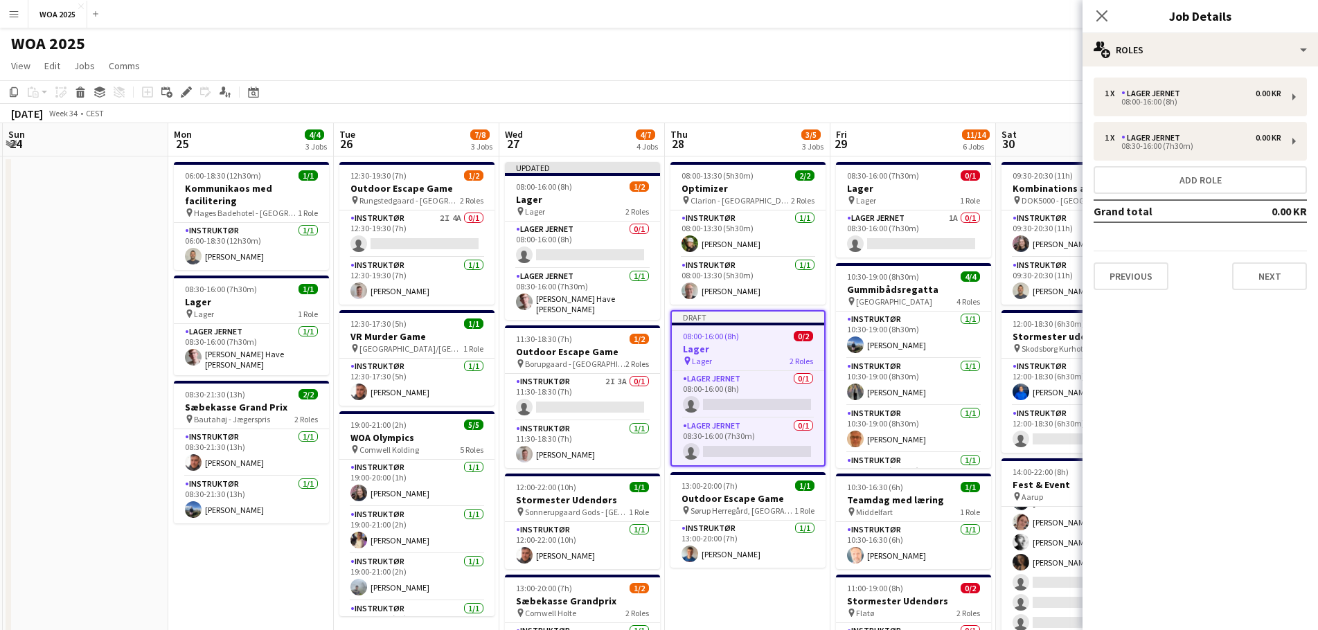
click at [778, 91] on app-toolbar "Copy Paste Paste Ctrl+V Paste with crew Ctrl+Shift+V Paste linked Job [GEOGRAPH…" at bounding box center [659, 92] width 1318 height 24
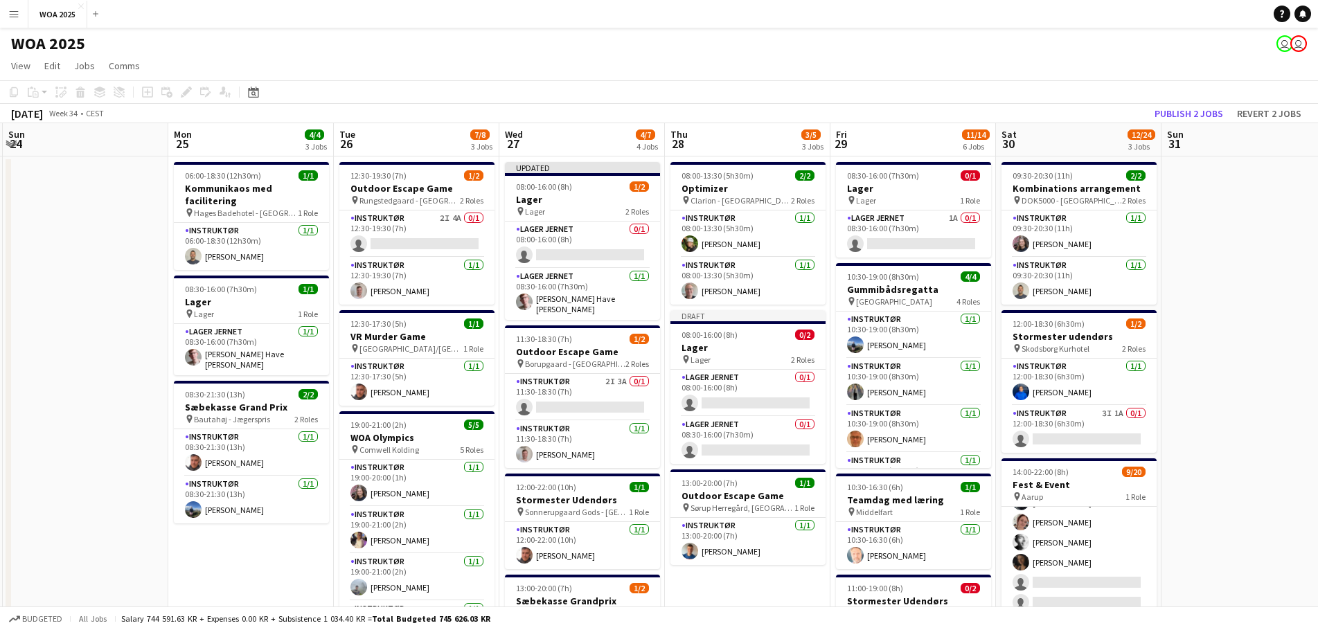
click at [1148, 110] on div "Publish 2 jobs Revert 2 jobs" at bounding box center [1228, 114] width 180 height 18
click at [1166, 114] on button "Publish 2 jobs" at bounding box center [1189, 114] width 80 height 18
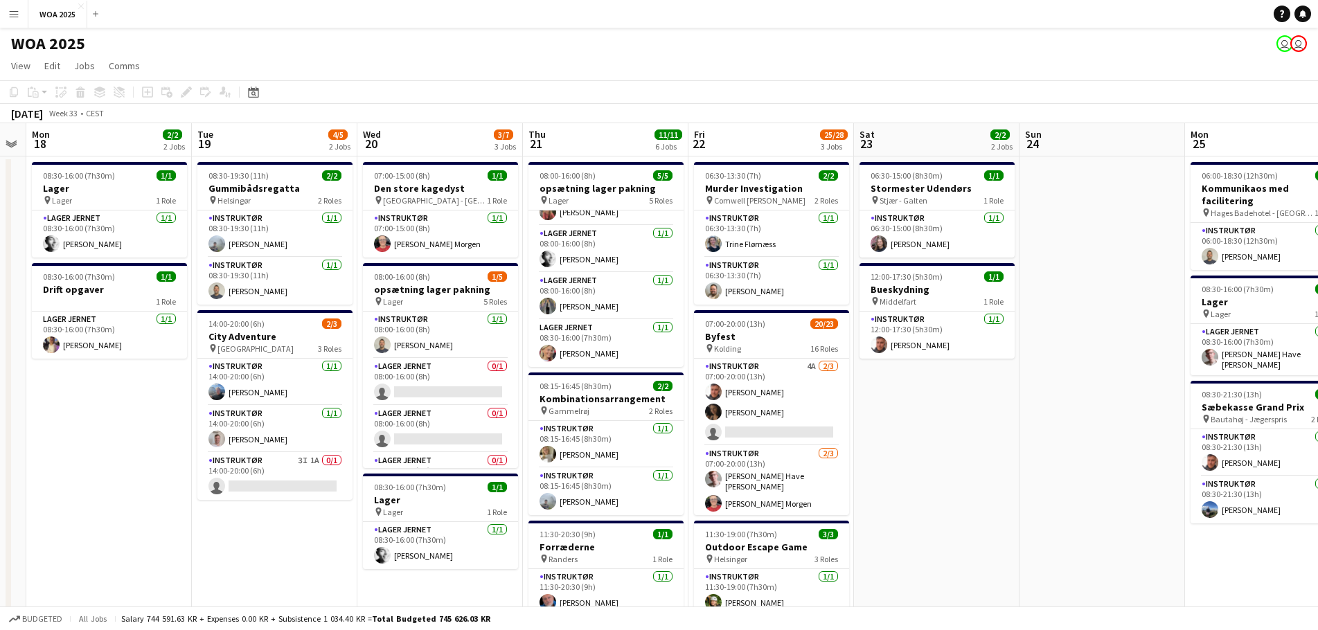
scroll to position [0, 328]
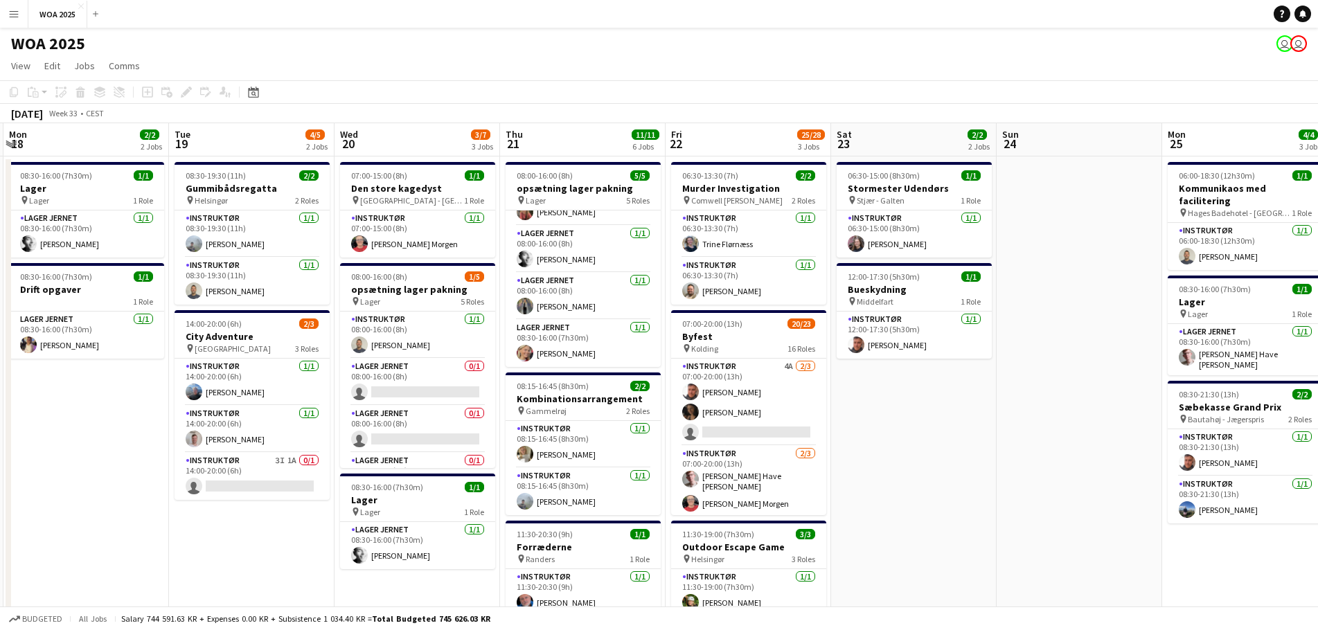
drag, startPoint x: 96, startPoint y: 248, endPoint x: 1089, endPoint y: 248, distance: 993.8
click at [1089, 248] on app-calendar-viewport "Sat 16 Sun 17 Mon 18 2/2 2 Jobs Tue 19 4/5 2 Jobs Wed 20 3/7 3 Jobs Thu 21 11/1…" at bounding box center [659, 592] width 1318 height 938
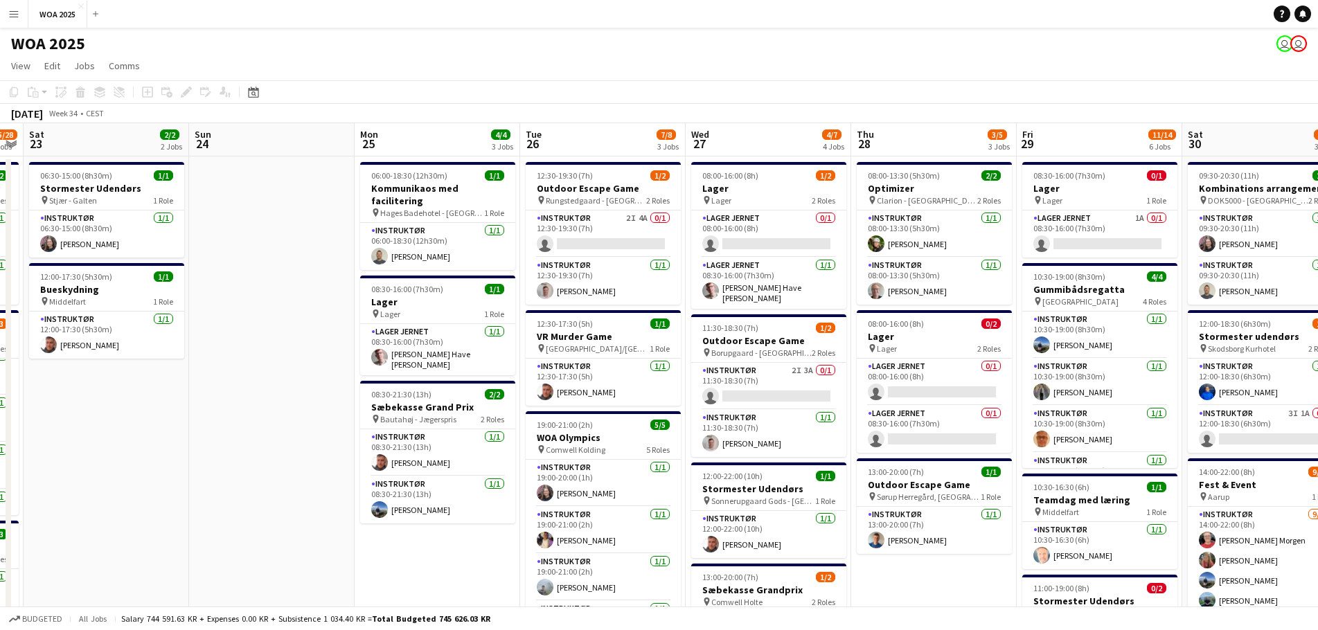
drag, startPoint x: 1004, startPoint y: 375, endPoint x: 233, endPoint y: 285, distance: 776.0
click at [235, 285] on app-calendar-viewport "Wed 20 3/7 3 Jobs Thu 21 11/11 6 Jobs Fri 22 25/28 3 Jobs Sat 23 2/2 2 Jobs Sun…" at bounding box center [659, 592] width 1318 height 938
click at [1111, 224] on app-card-role "Lager Jernet 1A 0/1 08:30-16:00 (7h30m) single-neutral-actions" at bounding box center [1098, 234] width 155 height 47
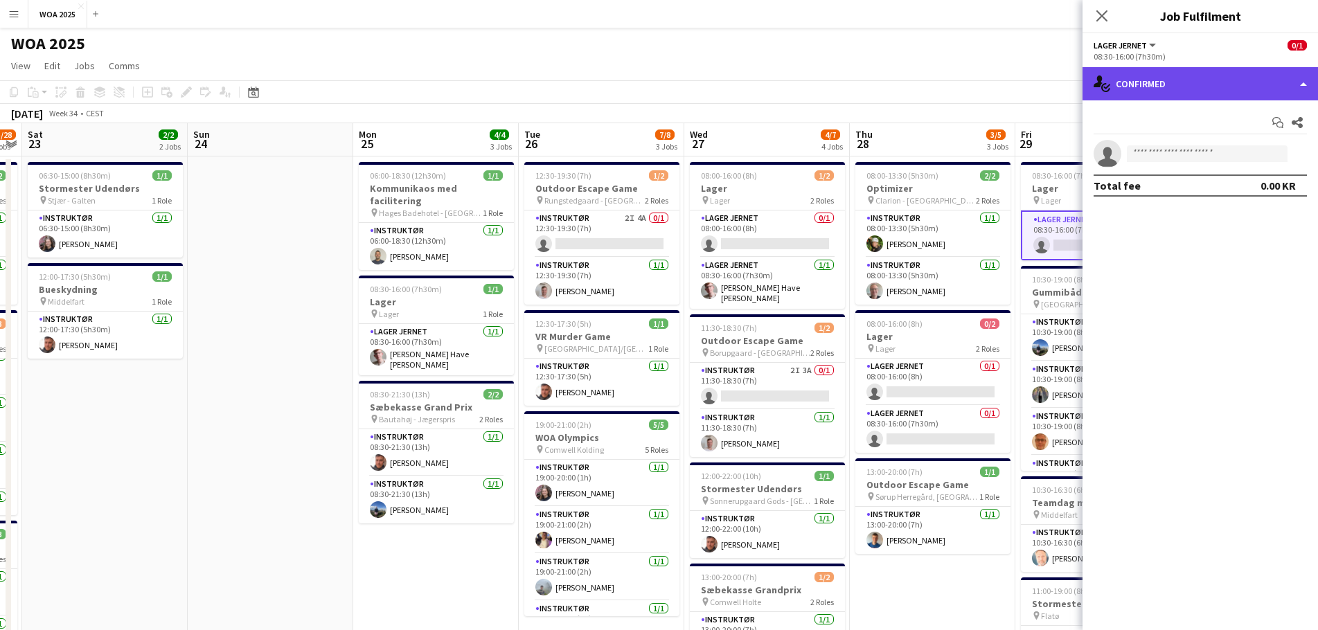
click at [1238, 96] on div "single-neutral-actions-check-2 Confirmed" at bounding box center [1199, 83] width 235 height 33
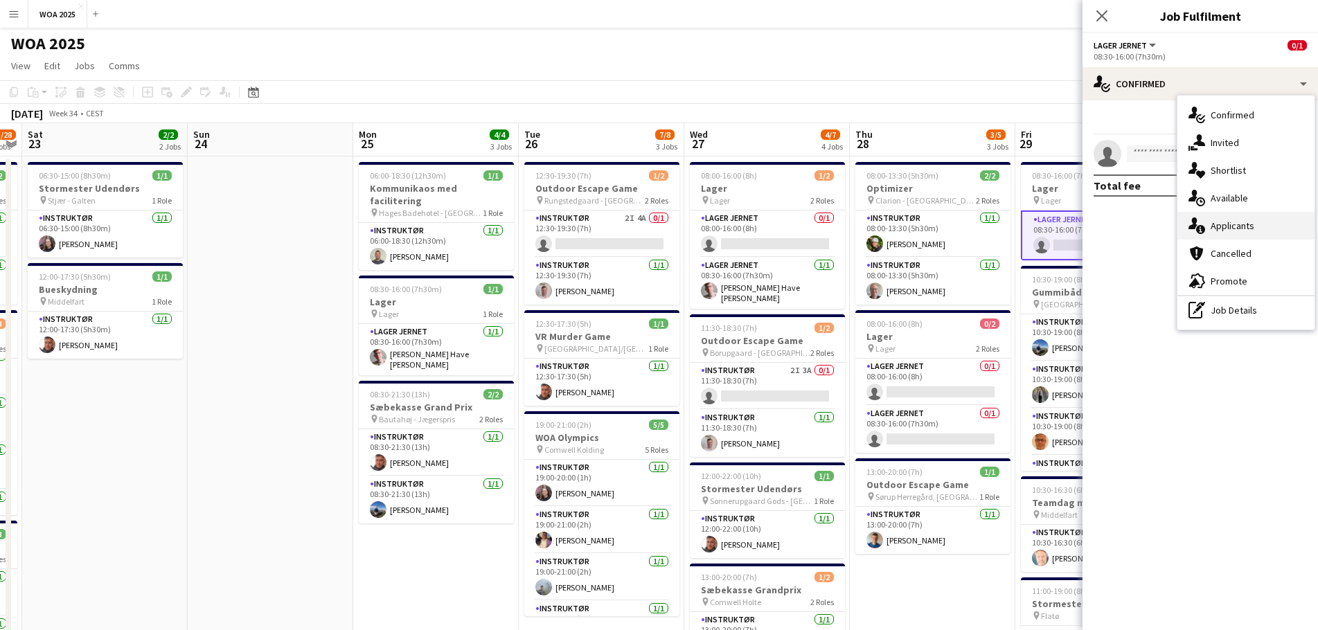
click at [1254, 223] on div "single-neutral-actions-information Applicants" at bounding box center [1245, 226] width 137 height 28
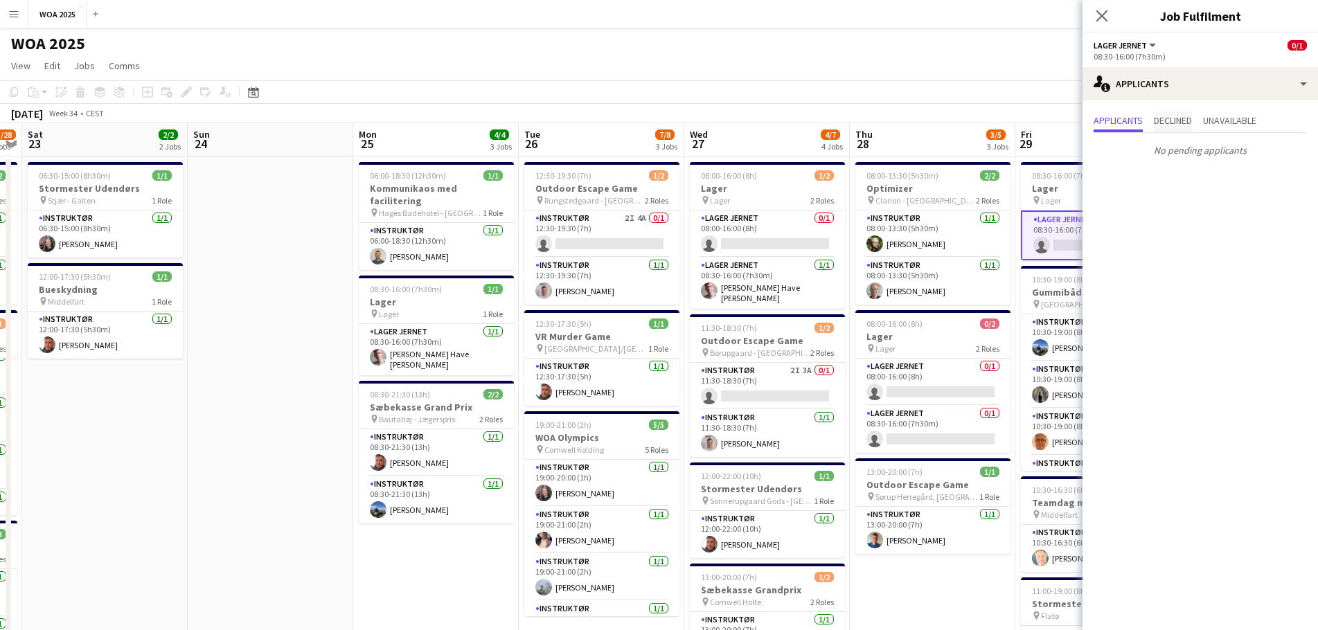
click at [1172, 124] on span "Declined" at bounding box center [1173, 121] width 38 height 10
click at [1243, 125] on span "Unavailable" at bounding box center [1229, 121] width 53 height 10
click at [1005, 107] on div "[DATE] Week 34 • CEST Publish 1 job Revert 1 job" at bounding box center [659, 113] width 1318 height 19
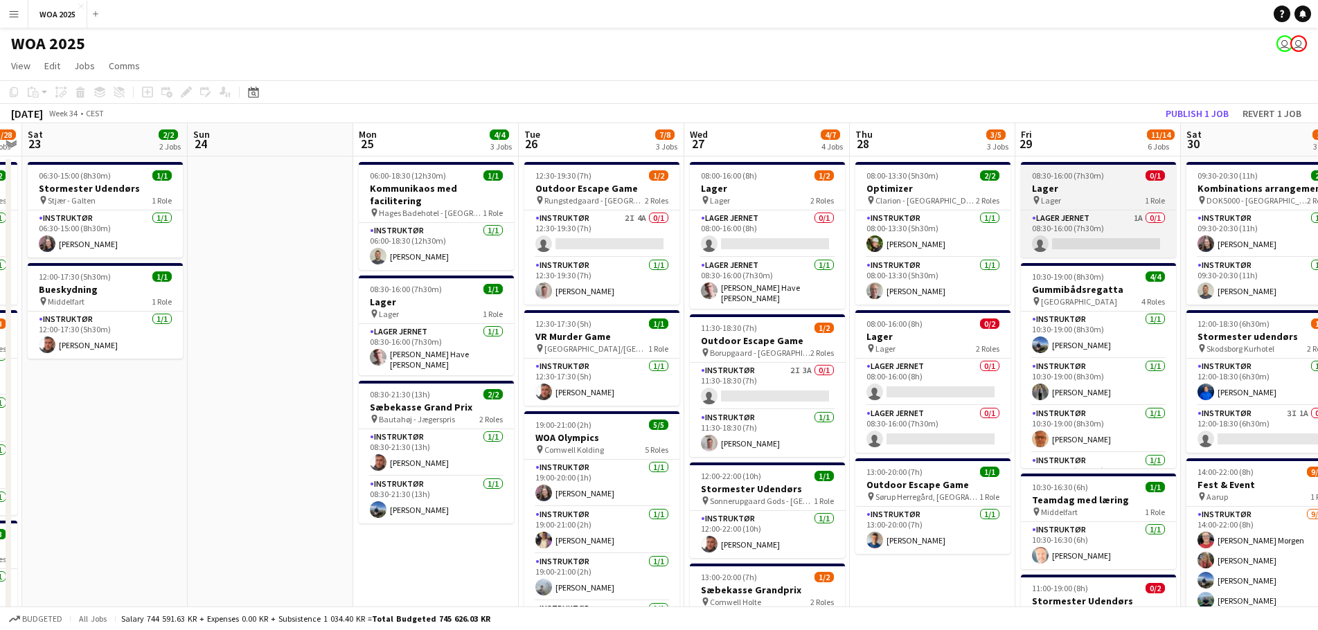
click at [1109, 186] on h3 "Lager" at bounding box center [1098, 188] width 155 height 12
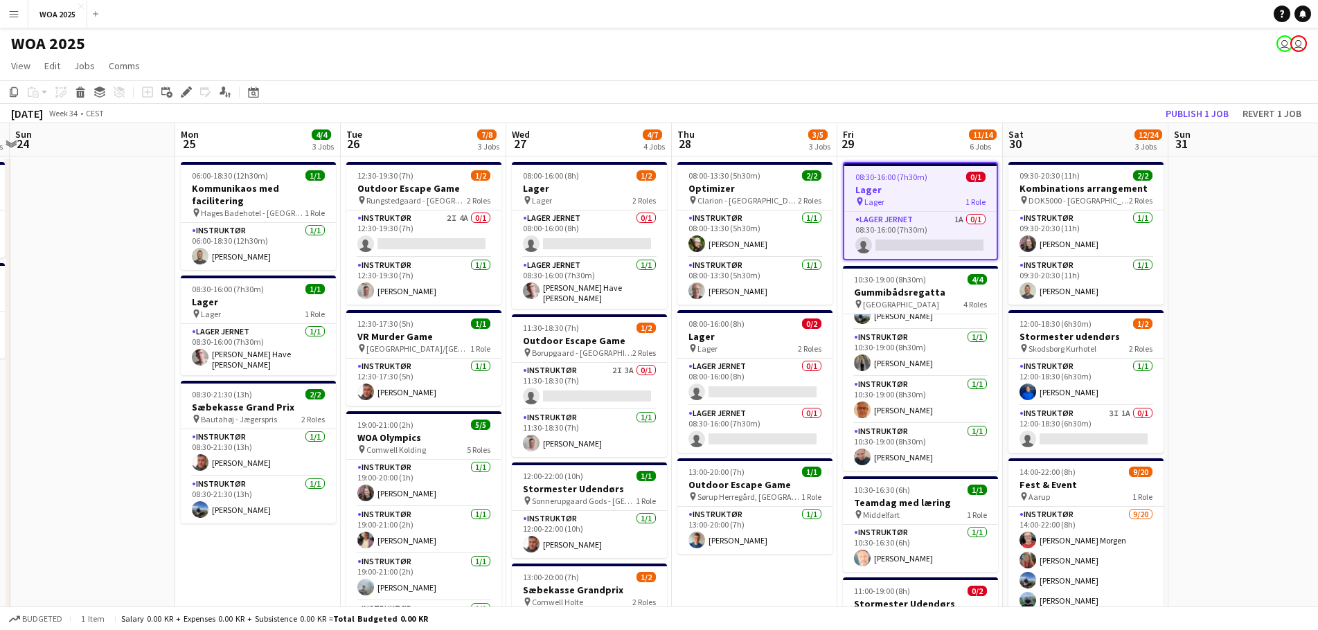
scroll to position [0, 499]
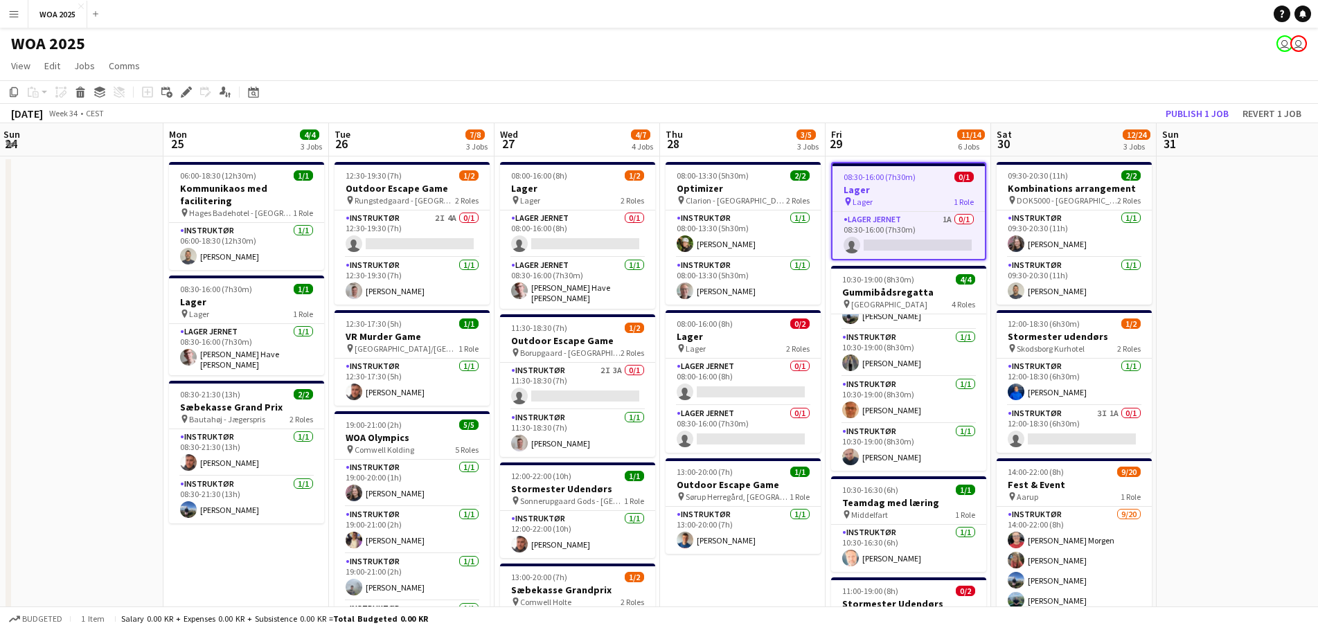
drag, startPoint x: 966, startPoint y: 562, endPoint x: 777, endPoint y: 540, distance: 190.4
click at [777, 540] on app-calendar-viewport "Thu 21 11/11 6 Jobs Fri 22 25/28 3 Jobs Sat 23 2/2 2 Jobs Sun 24 Mon 25 4/4 3 J…" at bounding box center [659, 592] width 1318 height 938
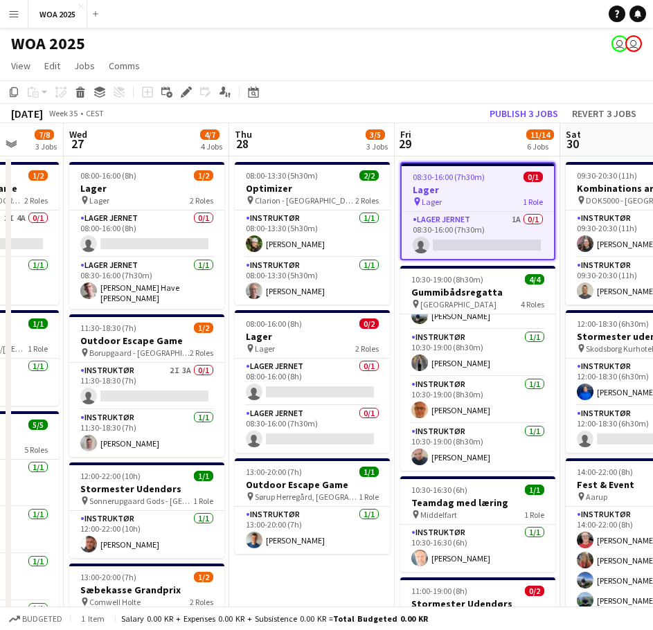
scroll to position [0, 450]
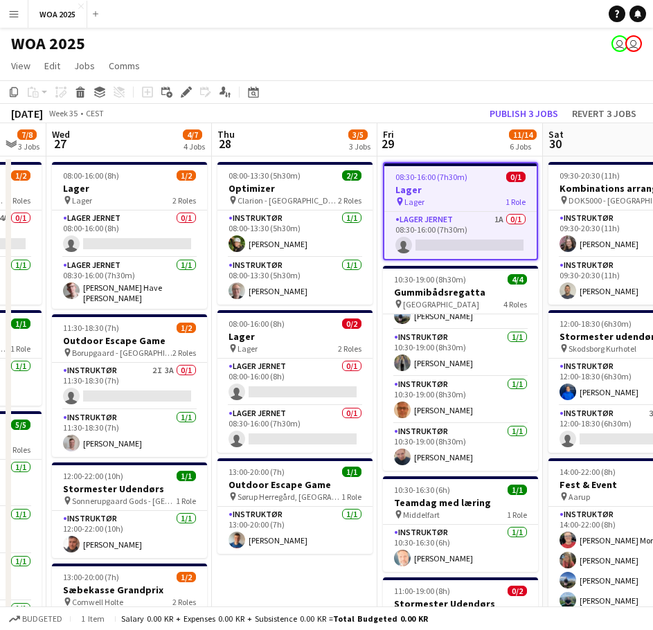
drag, startPoint x: 485, startPoint y: 362, endPoint x: 252, endPoint y: 335, distance: 235.0
click at [252, 335] on app-calendar-viewport "Sun 24 Mon 25 4/4 3 Jobs Tue 26 7/8 3 Jobs Wed 27 4/7 4 Jobs Thu 28 3/5 3 Jobs …" at bounding box center [326, 592] width 653 height 938
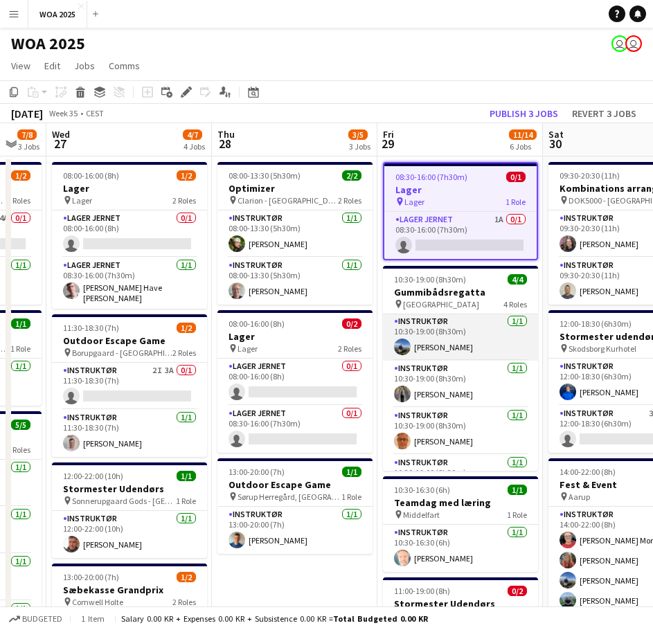
scroll to position [0, 0]
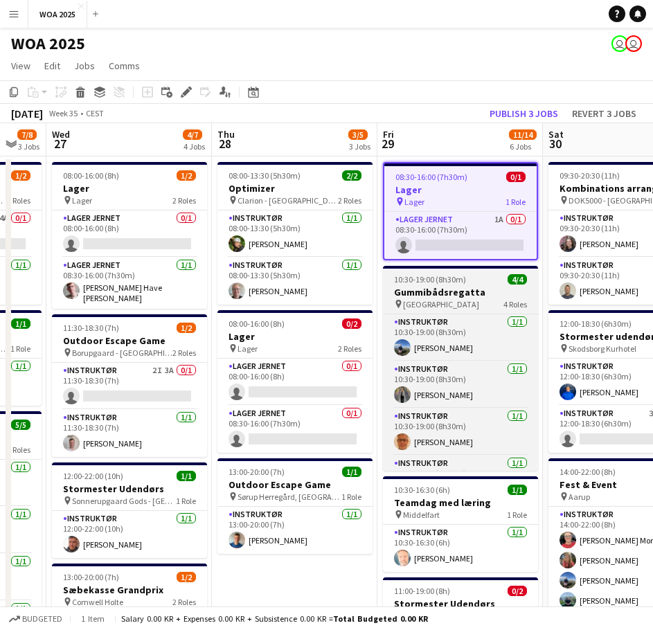
click at [449, 296] on h3 "Gummibådsregatta" at bounding box center [460, 292] width 155 height 12
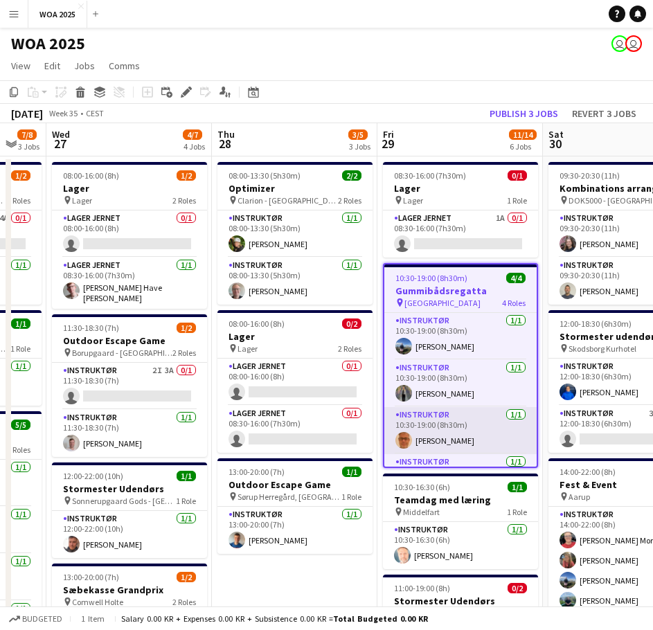
click at [440, 416] on app-card-role "Instruktør [DATE] 10:30-19:00 (8h30m) [PERSON_NAME]" at bounding box center [460, 430] width 152 height 47
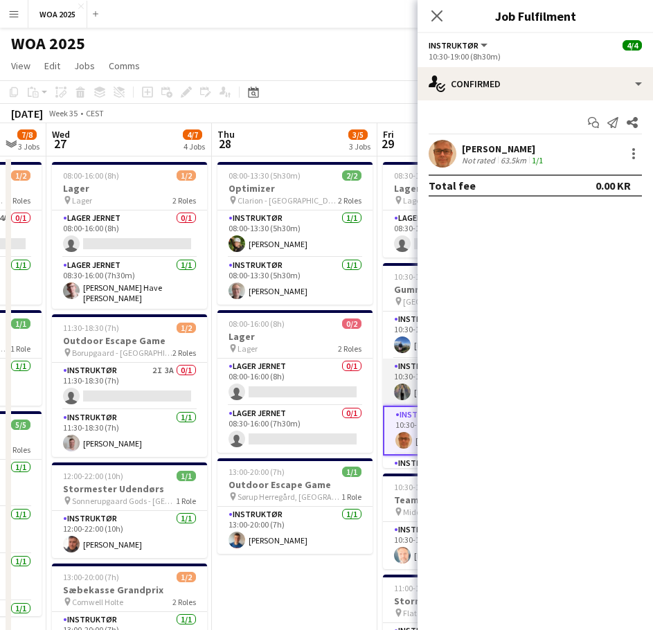
scroll to position [39, 0]
click at [400, 434] on app-card-role "Instruktør [DATE] 10:30-19:00 (8h30m) [PERSON_NAME]" at bounding box center [460, 444] width 155 height 47
click at [638, 154] on div at bounding box center [633, 153] width 17 height 17
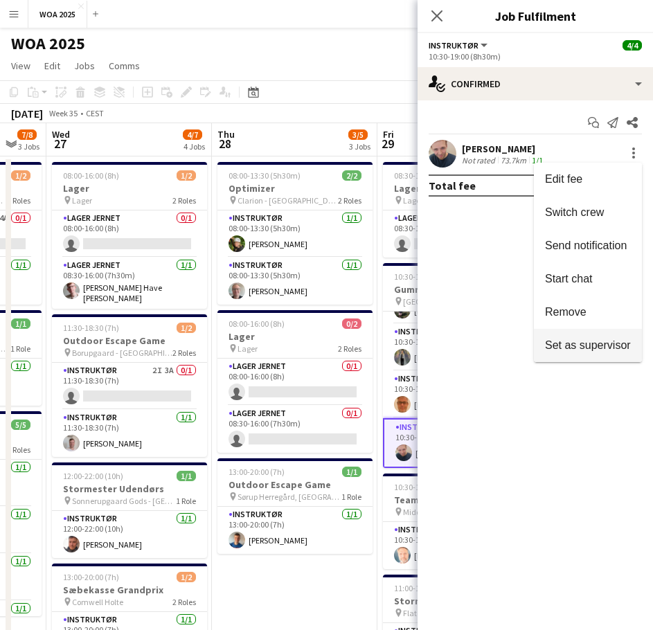
click at [594, 335] on button "Set as supervisor" at bounding box center [588, 345] width 108 height 33
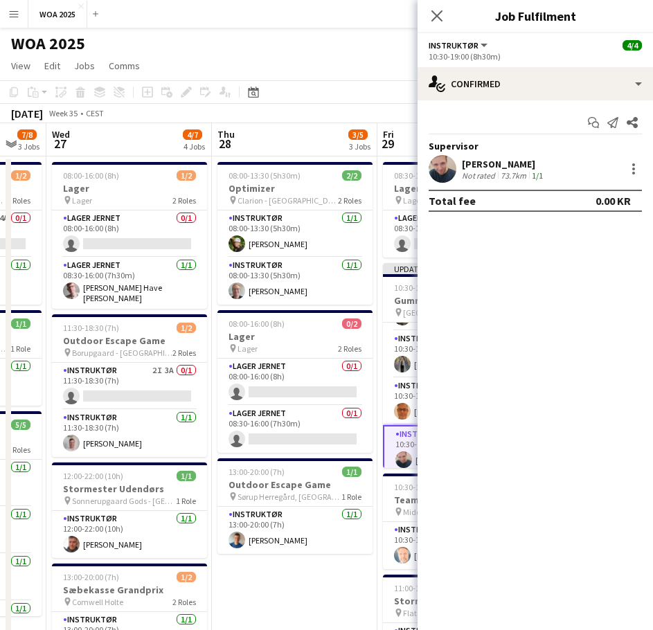
click at [357, 109] on div "[DATE] Week 35 • CEST Publish 1 job Revert 1 job" at bounding box center [326, 113] width 653 height 19
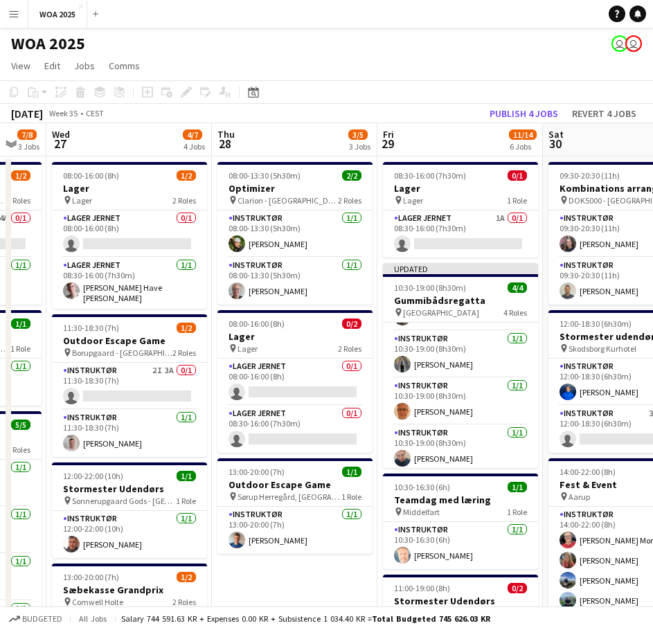
click at [525, 103] on app-toolbar "Copy Paste Paste Ctrl+V Paste with crew Ctrl+Shift+V Paste linked Job [GEOGRAPH…" at bounding box center [326, 92] width 653 height 24
click at [526, 112] on button "Publish 4 jobs" at bounding box center [524, 114] width 80 height 18
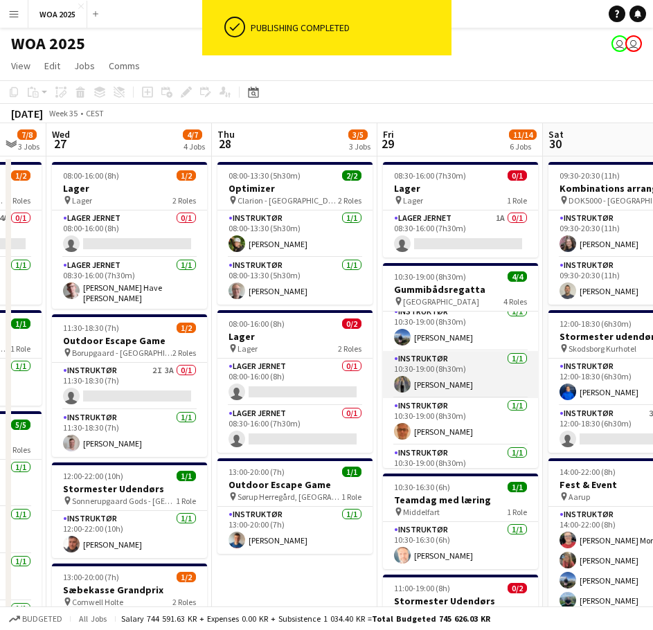
scroll to position [0, 0]
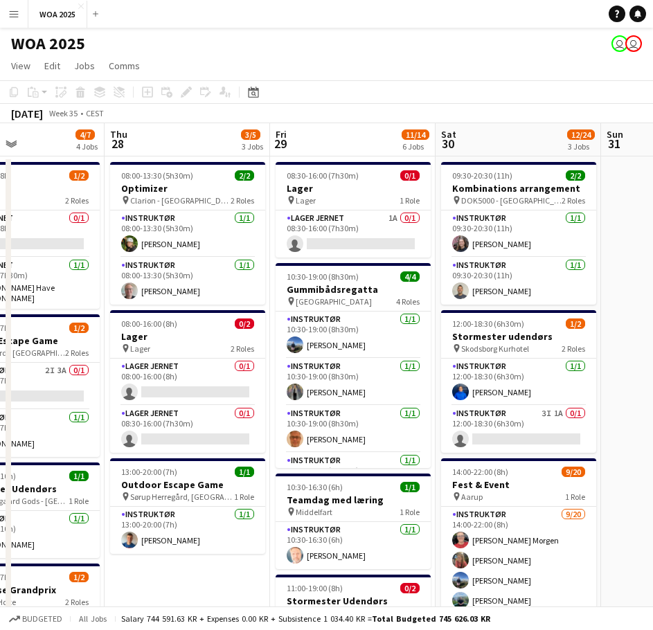
drag, startPoint x: 453, startPoint y: 359, endPoint x: 375, endPoint y: 359, distance: 78.3
click at [375, 359] on app-calendar-viewport "Sun 24 Mon 25 4/4 3 Jobs Tue 26 7/8 3 Jobs Wed 27 4/7 4 Jobs Thu 28 3/5 3 Jobs …" at bounding box center [326, 592] width 653 height 938
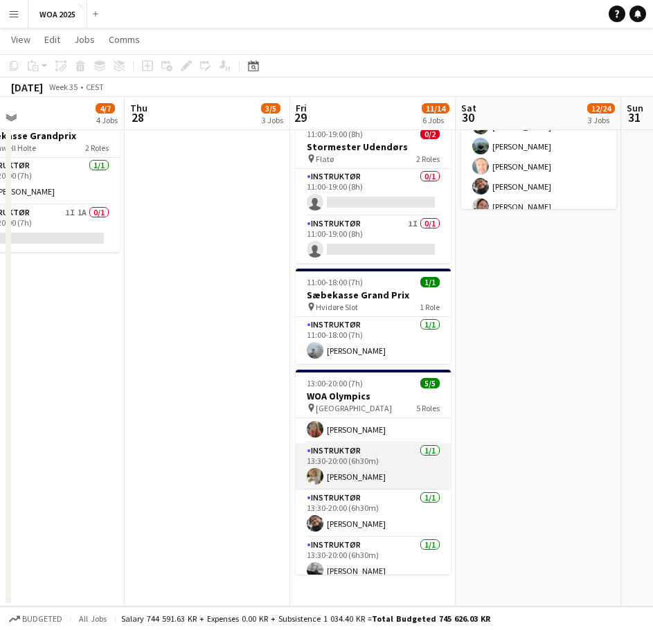
scroll to position [79, 0]
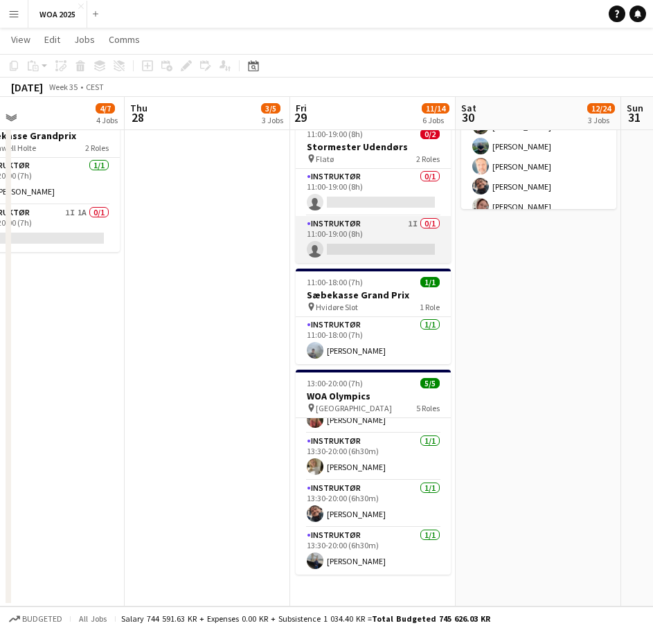
click at [369, 238] on app-card-role "Instruktør 1I 0/1 11:00-19:00 (8h) single-neutral-actions" at bounding box center [373, 239] width 155 height 47
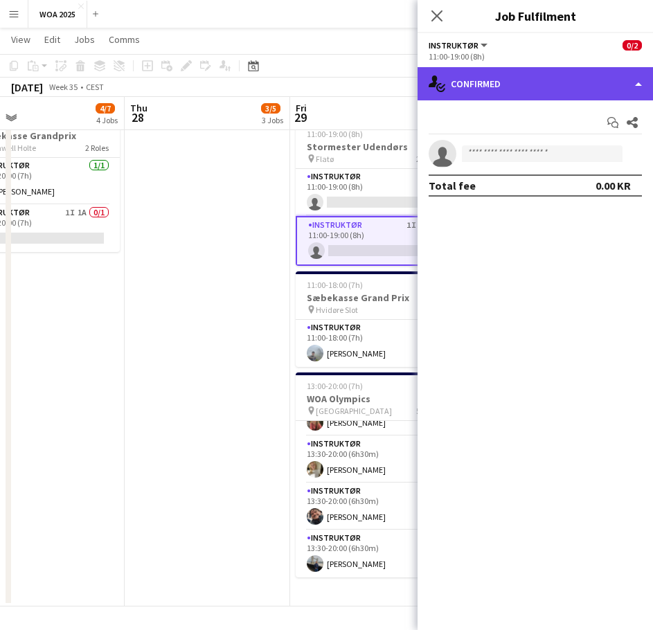
click at [522, 81] on div "single-neutral-actions-check-2 Confirmed" at bounding box center [535, 83] width 235 height 33
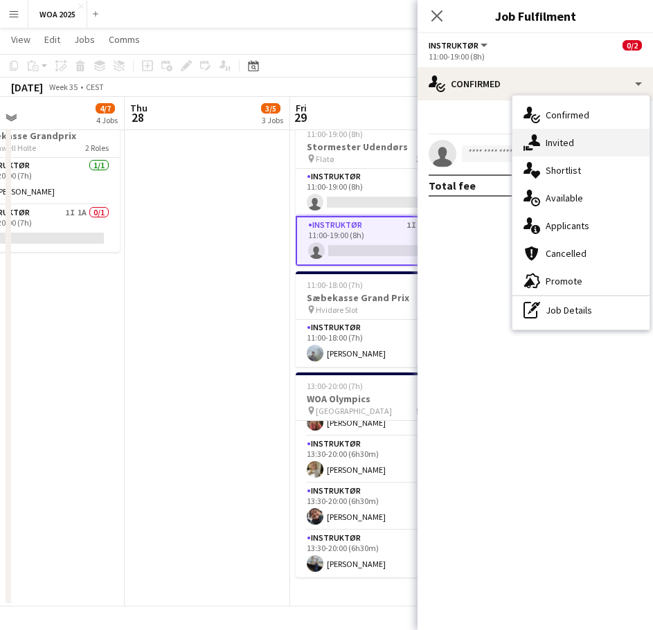
click at [567, 145] on div "single-neutral-actions-share-1 Invited" at bounding box center [581, 143] width 137 height 28
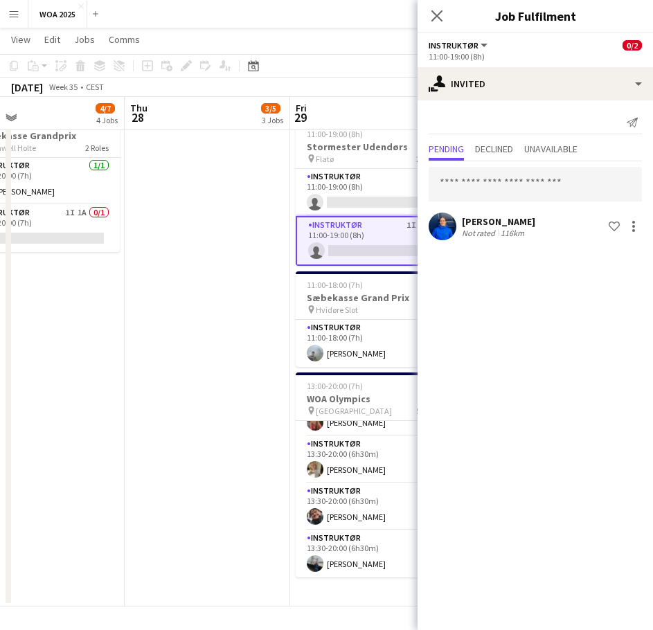
click at [251, 271] on app-date-cell "08:00-13:30 (5h30m) 2/2 Optimizer pin Clarion - [GEOGRAPHIC_DATA] 2 Roles Instr…" at bounding box center [208, 154] width 166 height 904
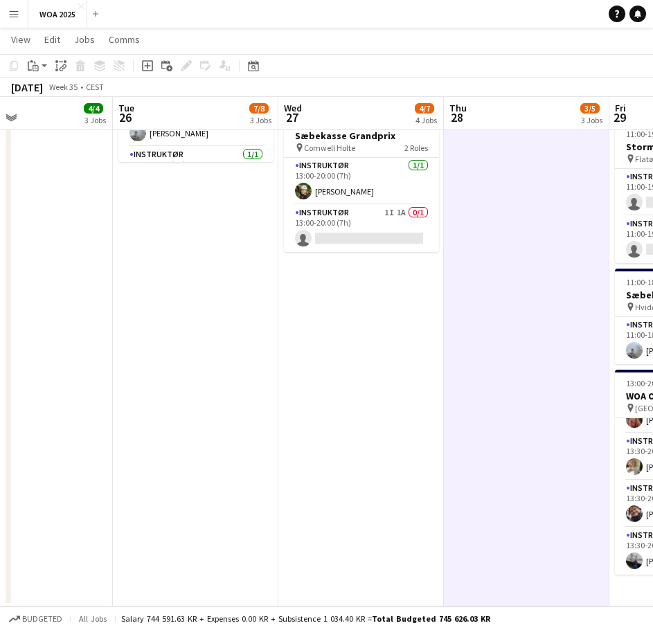
drag, startPoint x: 149, startPoint y: 311, endPoint x: 528, endPoint y: 322, distance: 379.7
click at [528, 322] on app-calendar-viewport "Sat 23 2/2 2 Jobs Sun 24 Mon 25 4/4 3 Jobs Tue 26 7/8 3 Jobs Wed 27 4/7 4 Jobs …" at bounding box center [326, 104] width 653 height 1006
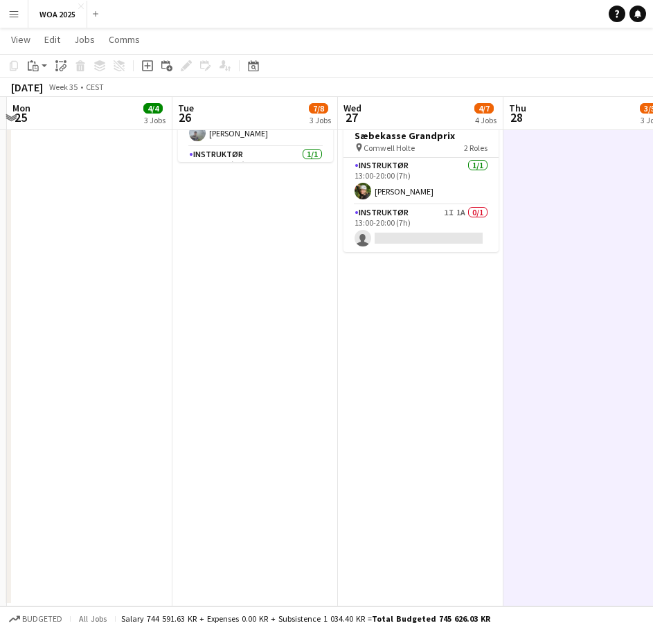
drag, startPoint x: 300, startPoint y: 350, endPoint x: 557, endPoint y: 354, distance: 257.0
click at [533, 352] on app-calendar-viewport "Sat 23 2/2 2 Jobs Sun 24 Mon 25 4/4 3 Jobs Tue 26 7/8 3 Jobs Wed 27 4/7 4 Jobs …" at bounding box center [326, 104] width 653 height 1006
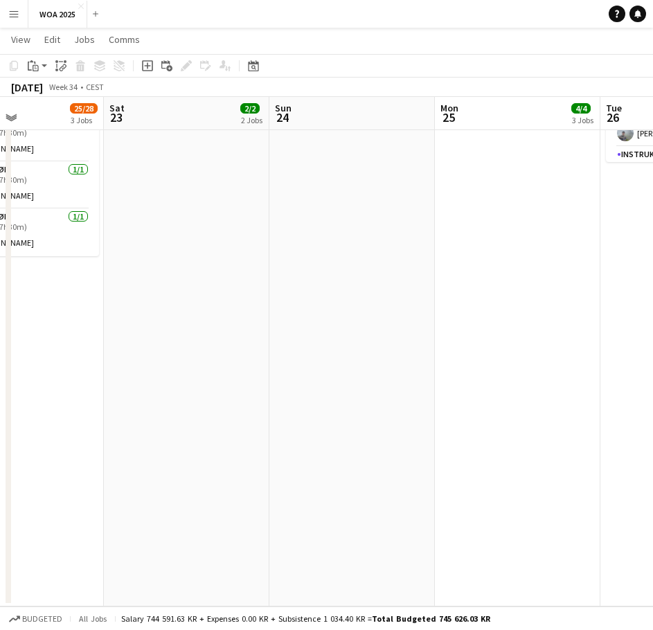
drag, startPoint x: 146, startPoint y: 333, endPoint x: 494, endPoint y: 340, distance: 347.7
click at [515, 344] on app-calendar-viewport "Thu 21 12/12 6 Jobs Fri 22 25/28 3 Jobs Sat 23 2/2 2 Jobs Sun 24 Mon 25 4/4 3 J…" at bounding box center [326, 104] width 653 height 1006
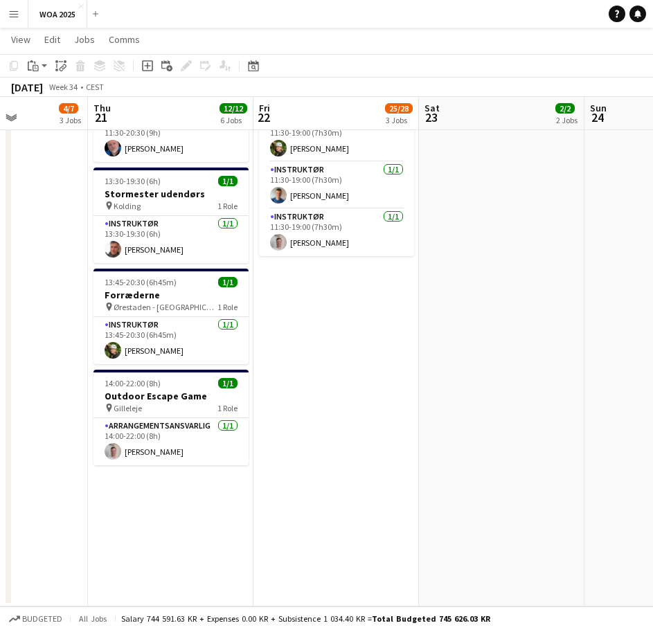
drag, startPoint x: 217, startPoint y: 326, endPoint x: 446, endPoint y: 335, distance: 229.4
click at [446, 335] on app-calendar-viewport "Mon 18 2/2 2 Jobs Tue 19 4/5 2 Jobs Wed 20 4/7 3 Jobs Thu 21 12/12 6 Jobs Fri 2…" at bounding box center [326, 104] width 653 height 1006
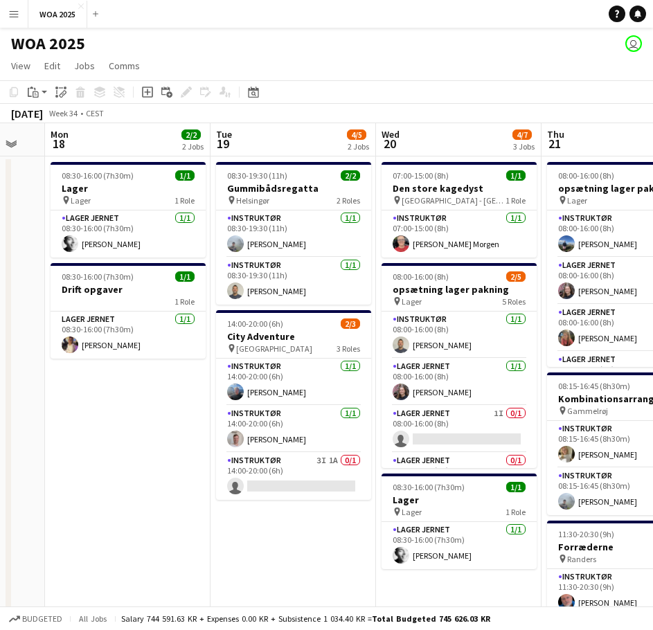
scroll to position [0, 441]
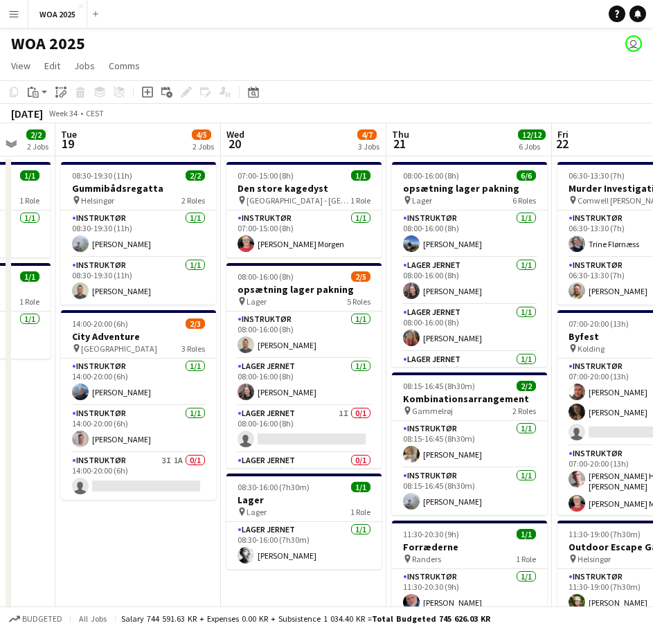
drag, startPoint x: 60, startPoint y: 564, endPoint x: 192, endPoint y: 553, distance: 132.8
click at [192, 553] on app-calendar-viewport "Sat 16 Sun 17 Mon 18 2/2 2 Jobs Tue 19 4/5 2 Jobs Wed 20 4/7 3 Jobs Thu 21 12/1…" at bounding box center [326, 592] width 653 height 938
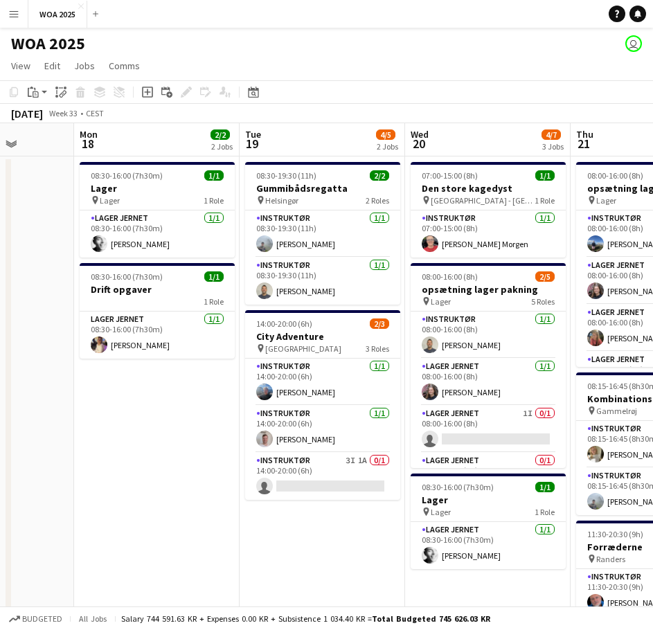
scroll to position [0, 420]
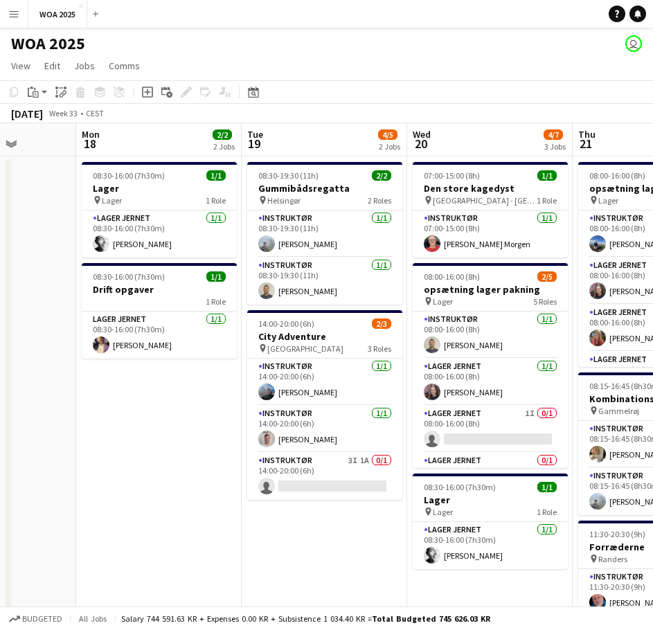
drag, startPoint x: 159, startPoint y: 542, endPoint x: 317, endPoint y: 535, distance: 158.7
click at [317, 535] on app-calendar-viewport "Fri 15 5/7 3 Jobs Sat 16 Sun 17 Mon 18 2/2 2 Jobs Tue 19 4/5 2 Jobs Wed 20 4/7 …" at bounding box center [326, 592] width 653 height 938
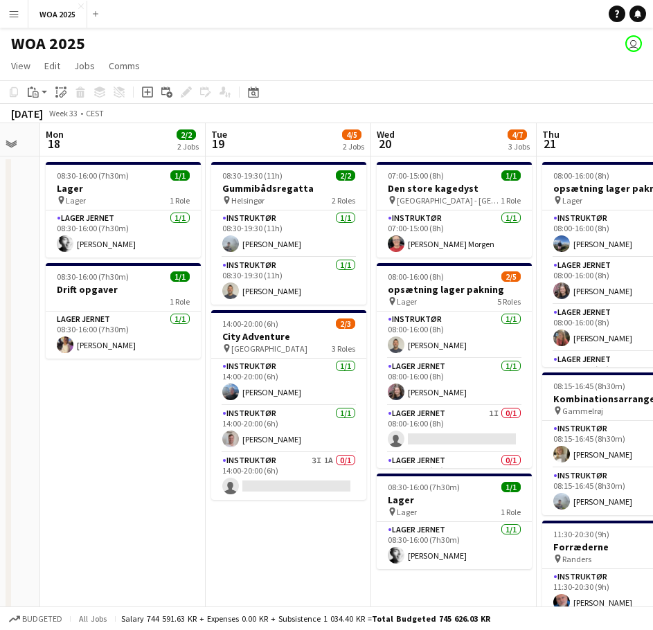
scroll to position [0, 472]
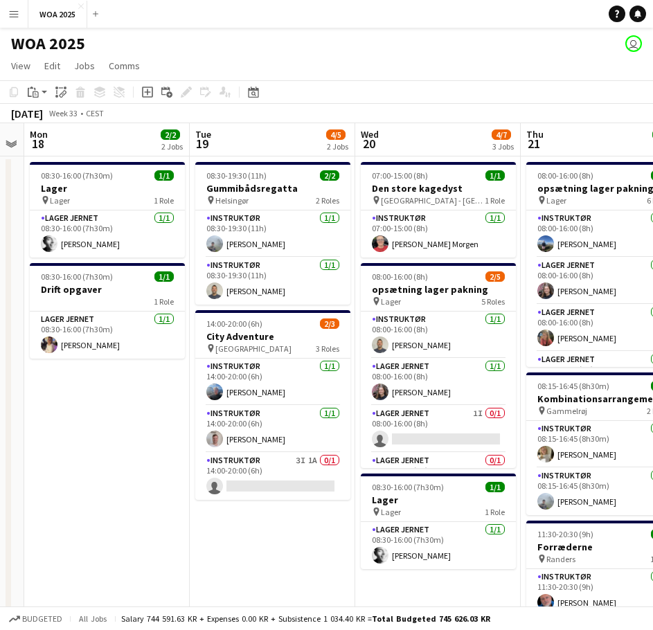
drag, startPoint x: 190, startPoint y: 414, endPoint x: 139, endPoint y: 407, distance: 52.5
click at [139, 407] on app-calendar-viewport "Fri 15 5/7 3 Jobs Sat 16 Sun 17 Mon 18 2/2 2 Jobs Tue 19 4/5 2 Jobs Wed 20 4/7 …" at bounding box center [326, 592] width 653 height 938
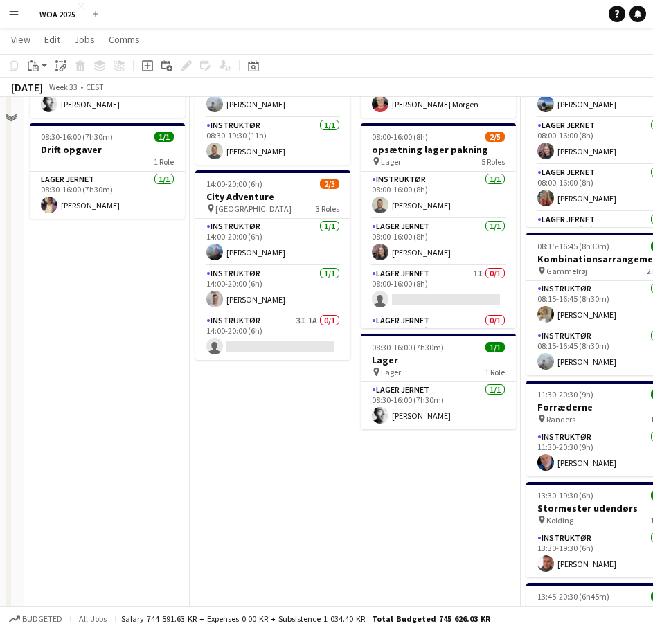
scroll to position [0, 0]
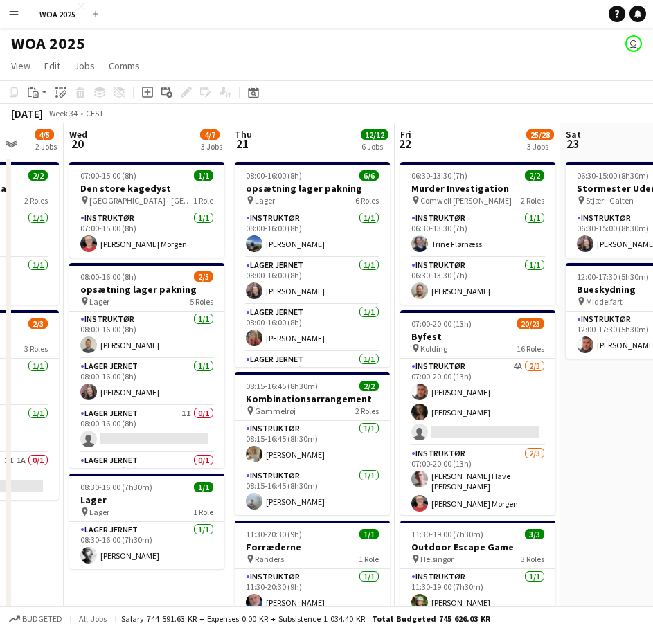
drag, startPoint x: 375, startPoint y: 457, endPoint x: 29, endPoint y: 443, distance: 345.9
click at [29, 443] on app-calendar-viewport "Sun 17 Mon 18 2/2 2 Jobs Tue 19 4/5 2 Jobs Wed 20 4/7 3 Jobs Thu 21 12/12 6 Job…" at bounding box center [326, 592] width 653 height 938
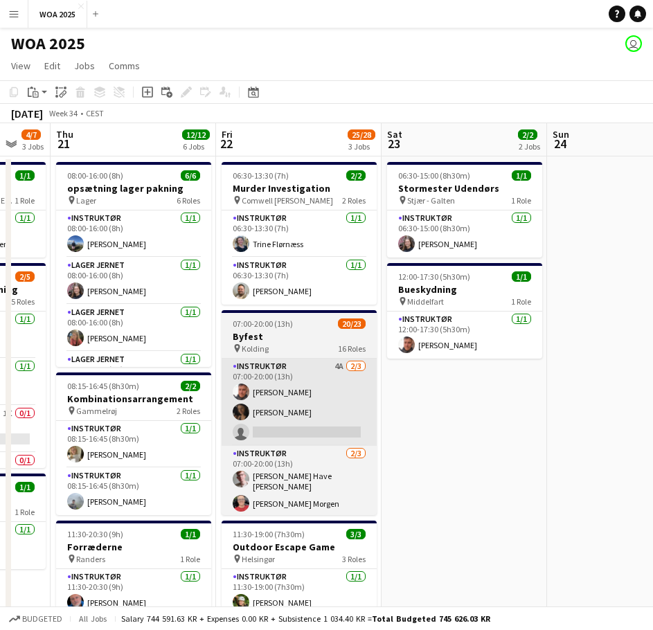
scroll to position [0, 449]
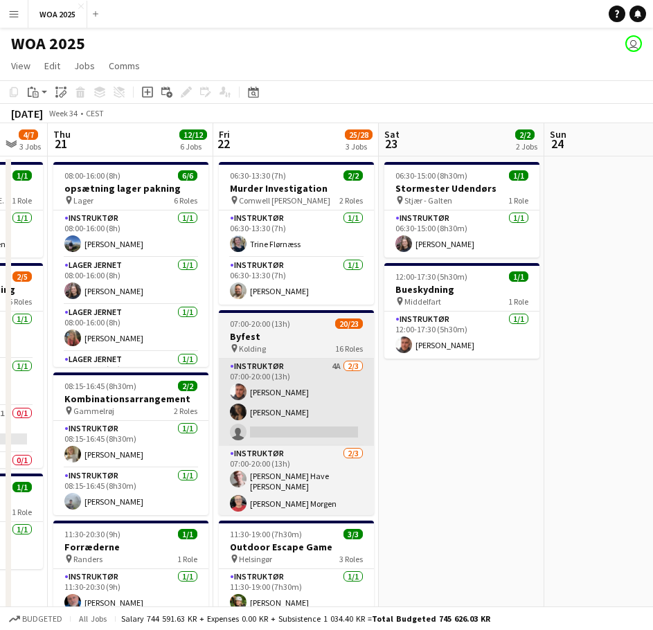
drag, startPoint x: 345, startPoint y: 452, endPoint x: 219, endPoint y: 415, distance: 131.5
click at [217, 415] on app-calendar-viewport "Mon 18 2/2 2 Jobs Tue 19 4/5 2 Jobs Wed 20 4/7 3 Jobs Thu 21 12/12 6 Jobs Fri 2…" at bounding box center [326, 592] width 653 height 938
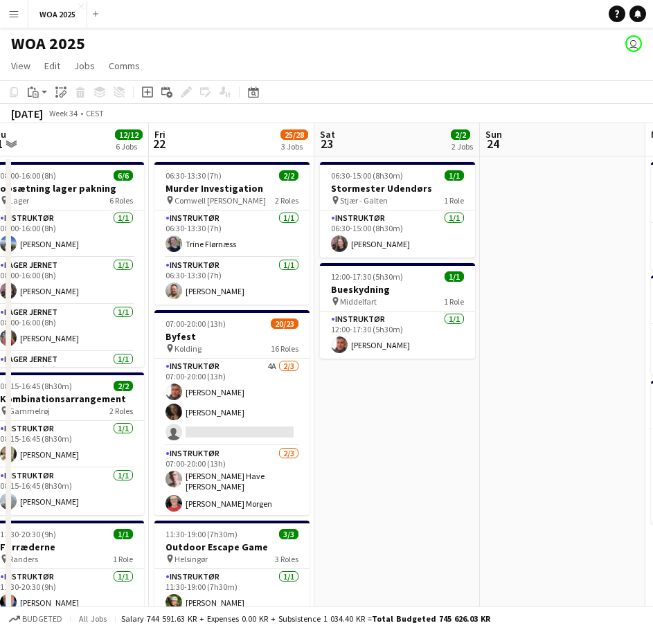
scroll to position [0, 524]
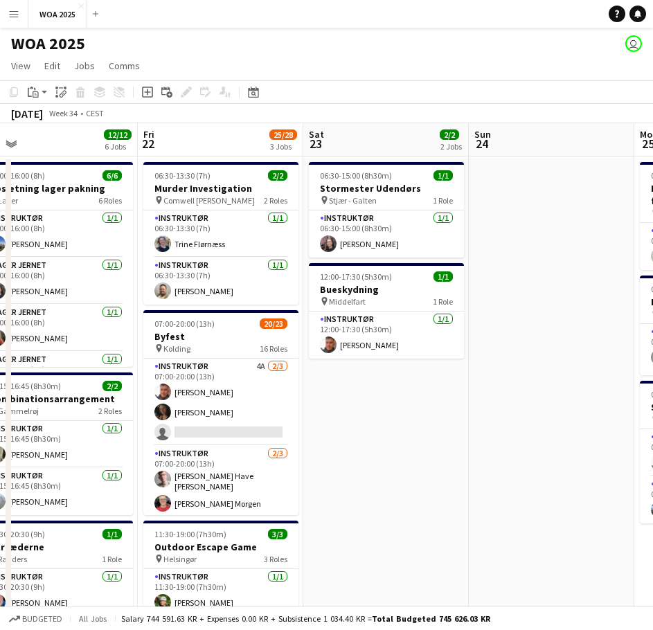
drag, startPoint x: 475, startPoint y: 418, endPoint x: 400, endPoint y: 416, distance: 75.5
click at [400, 416] on app-calendar-viewport "Mon 18 2/2 2 Jobs Tue 19 4/5 2 Jobs Wed 20 4/7 3 Jobs Thu 21 12/12 6 Jobs Fri 2…" at bounding box center [326, 592] width 653 height 938
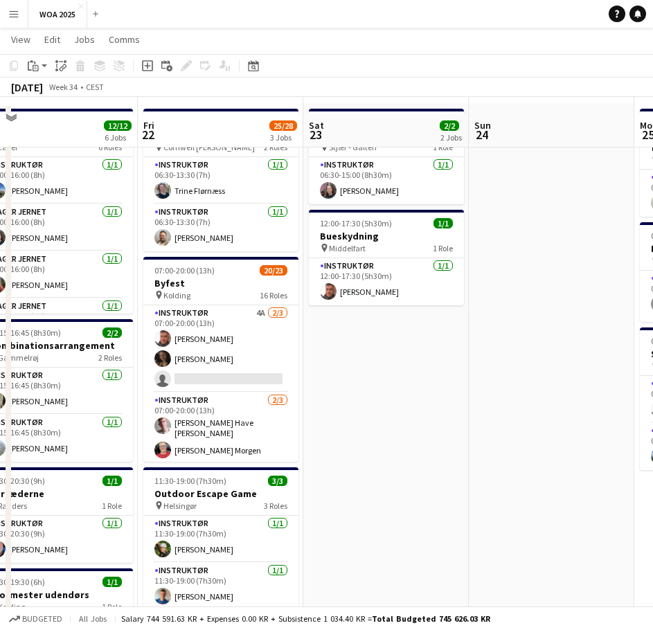
scroll to position [69, 0]
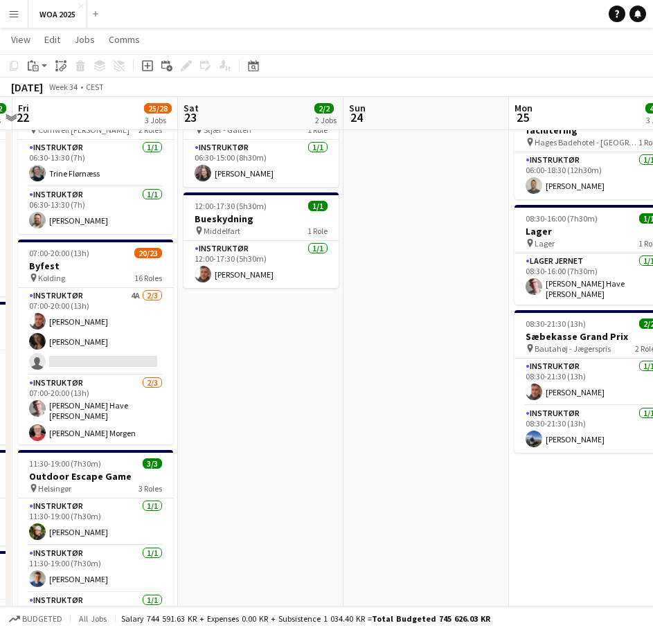
drag, startPoint x: 524, startPoint y: 413, endPoint x: 375, endPoint y: 419, distance: 149.0
click at [375, 419] on app-calendar-viewport "Tue 19 4/5 2 Jobs Wed 20 4/7 3 Jobs Thu 21 12/12 6 Jobs Fri 22 25/28 3 Jobs Sat…" at bounding box center [326, 488] width 653 height 1006
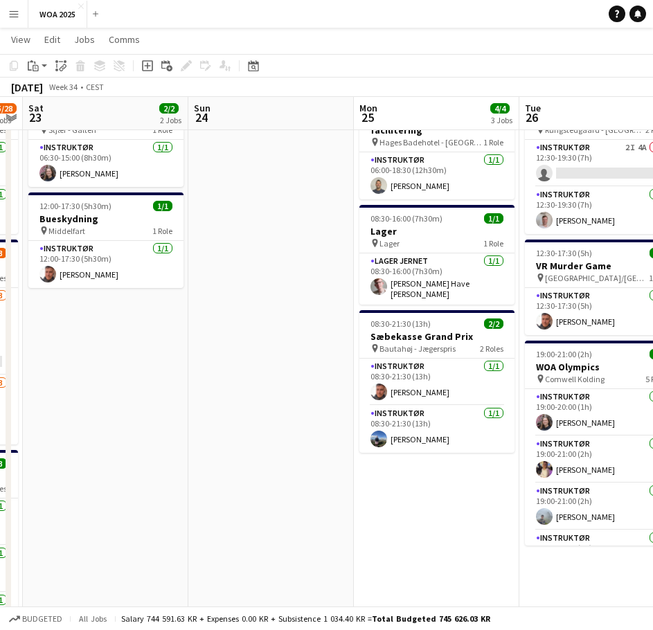
drag, startPoint x: 369, startPoint y: 445, endPoint x: 326, endPoint y: 466, distance: 47.7
click at [331, 474] on app-calendar-viewport "Wed 20 4/7 3 Jobs Thu 21 12/12 6 Jobs Fri 22 25/28 3 Jobs Sat 23 2/2 2 Jobs Sun…" at bounding box center [326, 488] width 653 height 1006
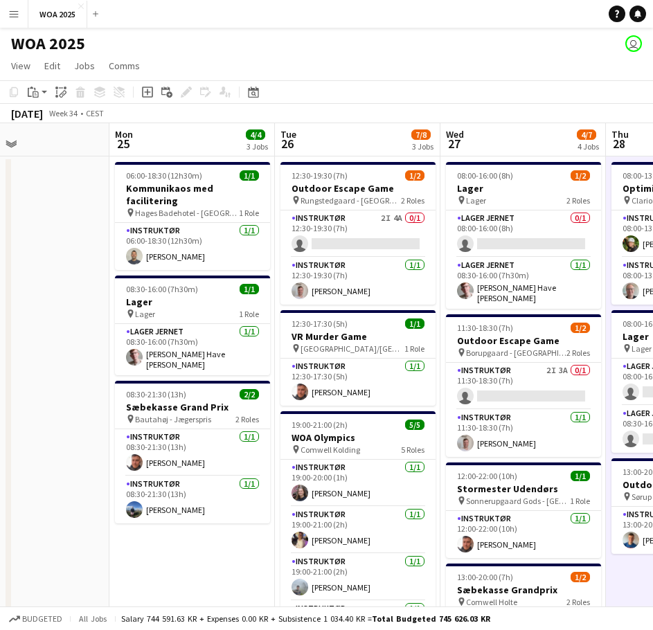
scroll to position [0, 553]
drag, startPoint x: 339, startPoint y: 438, endPoint x: 100, endPoint y: 423, distance: 239.4
click at [100, 423] on app-calendar-viewport "Thu 21 12/12 6 Jobs Fri 22 25/28 3 Jobs Sat 23 2/2 2 Jobs Sun 24 Mon 25 4/4 3 J…" at bounding box center [326, 592] width 653 height 938
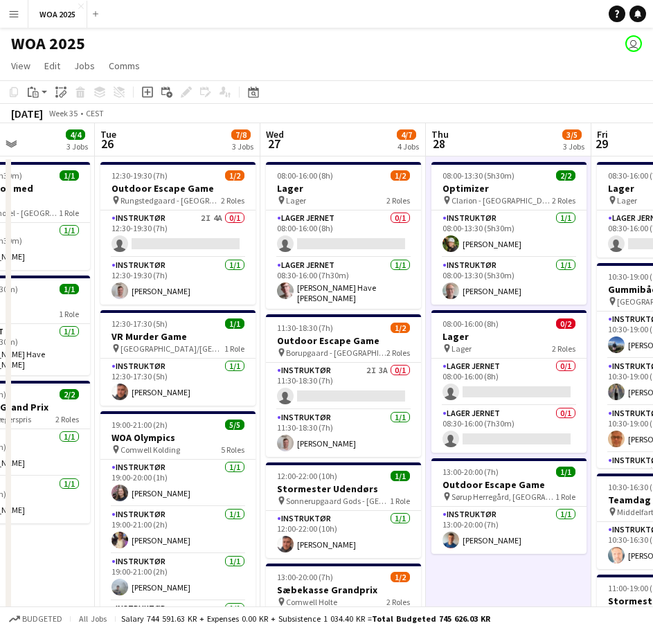
drag, startPoint x: 239, startPoint y: 543, endPoint x: 68, endPoint y: 544, distance: 171.1
click at [68, 544] on app-calendar-viewport "Sat 23 2/2 2 Jobs Sun 24 Mon 25 4/4 3 Jobs Tue 26 7/8 3 Jobs Wed 27 4/7 4 Jobs …" at bounding box center [326, 592] width 653 height 938
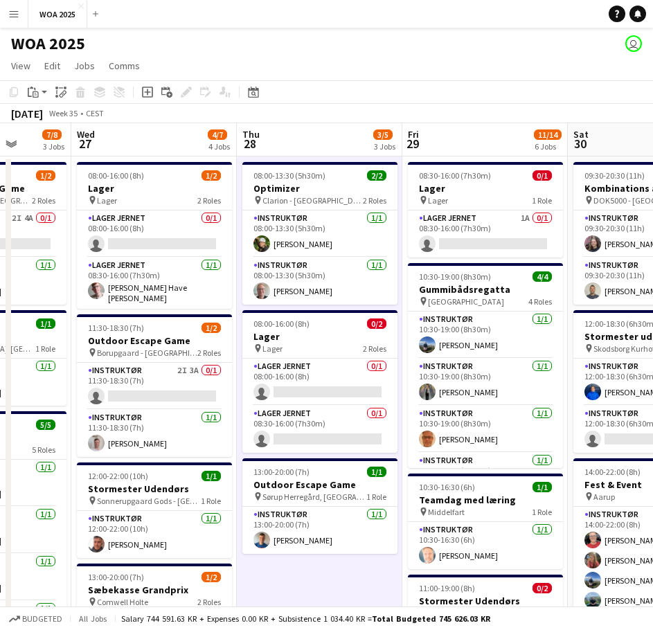
scroll to position [0, 427]
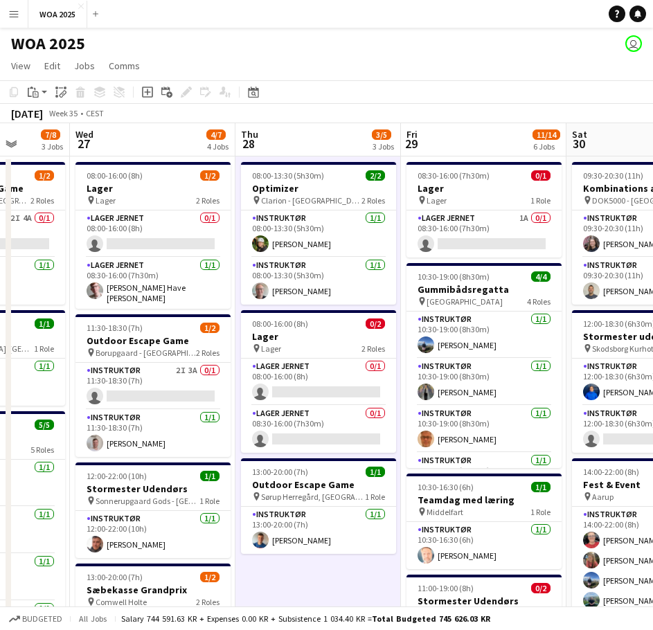
drag, startPoint x: 313, startPoint y: 513, endPoint x: 170, endPoint y: 510, distance: 142.7
click at [170, 510] on app-calendar-viewport "Sun 24 Mon 25 4/4 3 Jobs Tue 26 7/8 3 Jobs Wed 27 4/7 4 Jobs Thu 28 3/5 3 Jobs …" at bounding box center [326, 592] width 653 height 938
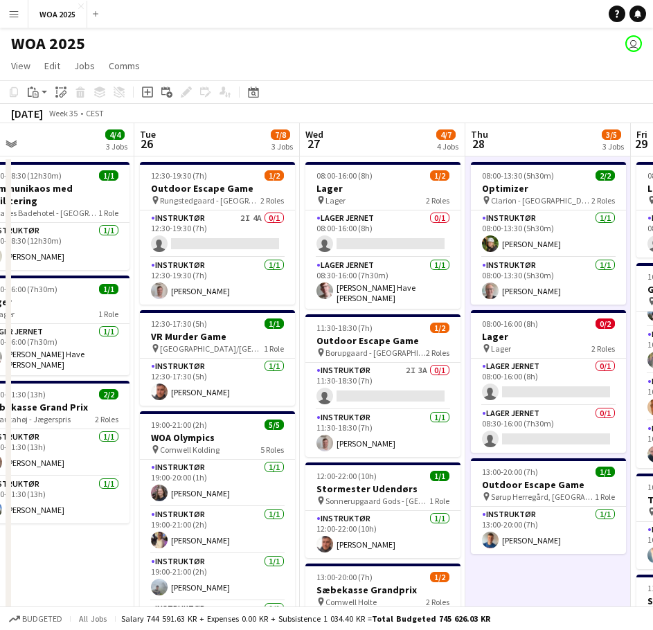
scroll to position [0, 380]
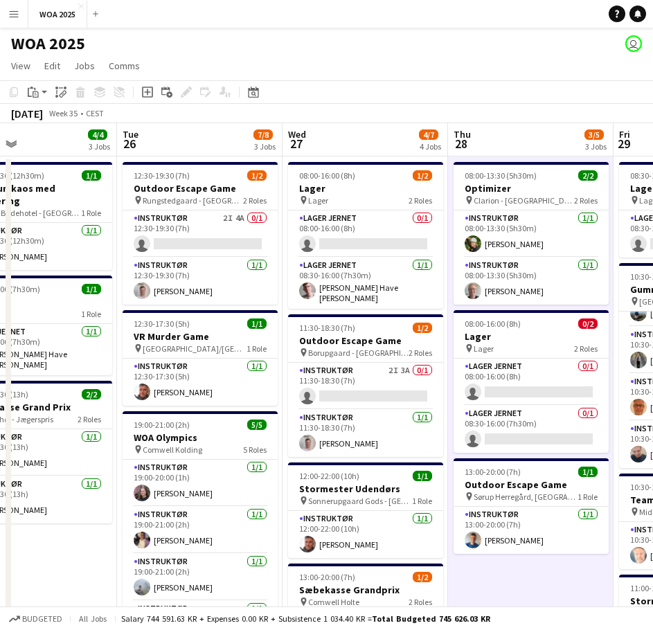
drag, startPoint x: 266, startPoint y: 409, endPoint x: 479, endPoint y: 417, distance: 212.8
click at [479, 417] on app-calendar-viewport "Sat 23 2/2 2 Jobs Sun 24 Mon 25 4/4 3 Jobs Tue 26 7/8 3 Jobs Wed 27 4/7 4 Jobs …" at bounding box center [326, 592] width 653 height 938
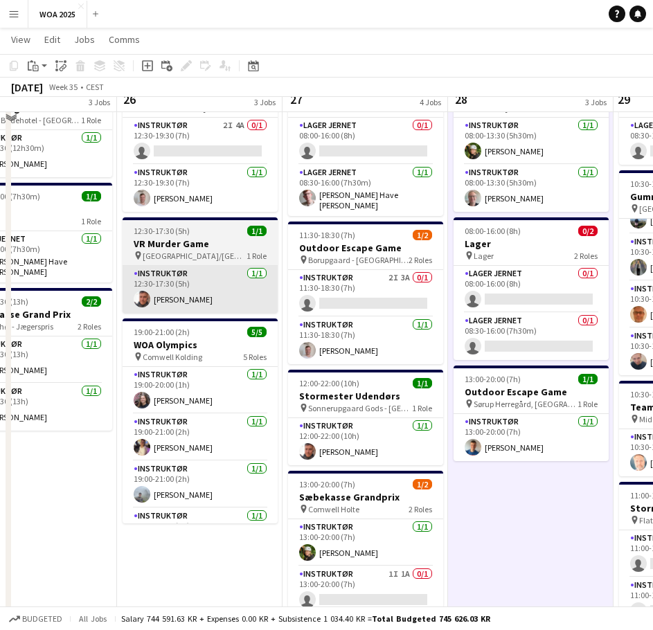
scroll to position [0, 0]
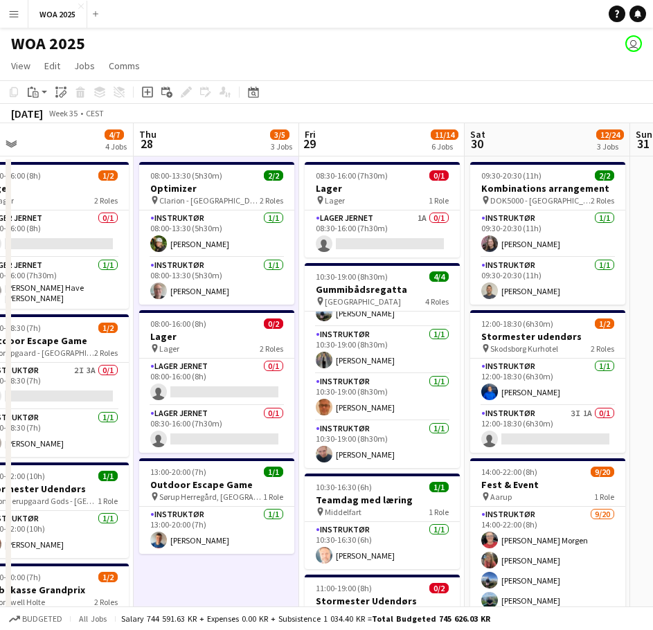
drag, startPoint x: 404, startPoint y: 365, endPoint x: 101, endPoint y: 346, distance: 304.0
click at [101, 346] on app-calendar-viewport "Sun 24 Mon 25 4/4 3 Jobs Tue 26 7/8 3 Jobs Wed 27 4/7 4 Jobs Thu 28 3/5 3 Jobs …" at bounding box center [326, 592] width 653 height 938
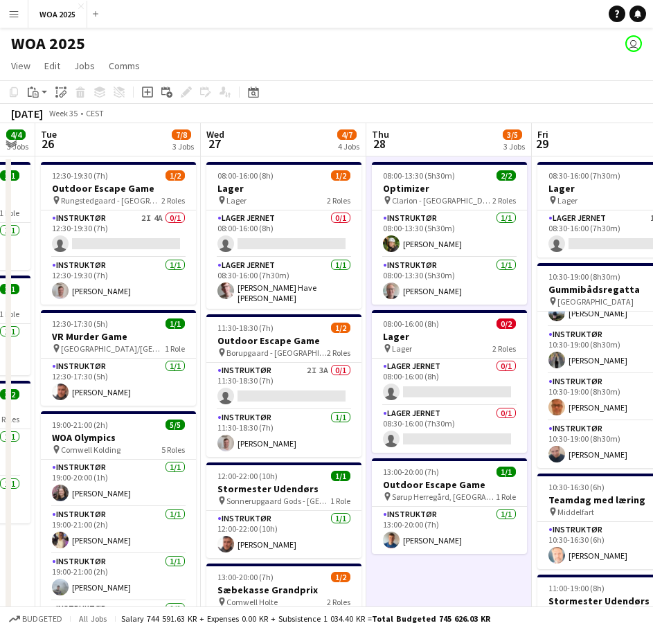
scroll to position [0, 295]
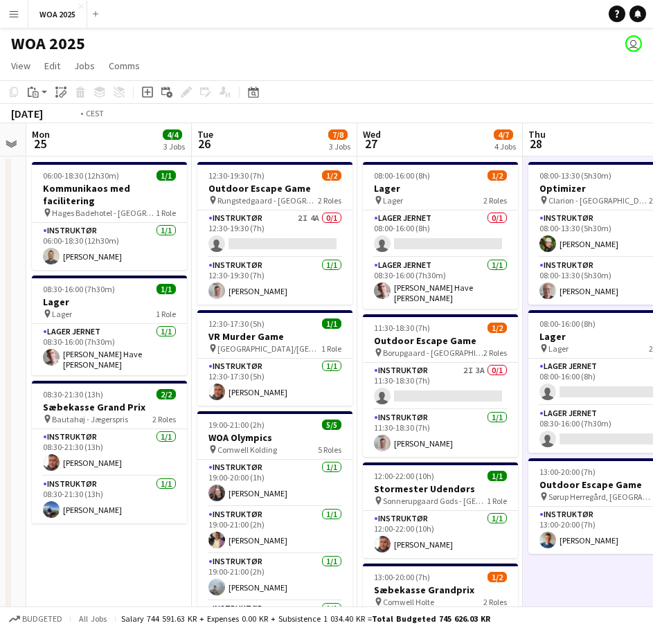
drag, startPoint x: 276, startPoint y: 542, endPoint x: 632, endPoint y: 497, distance: 359.5
click at [632, 497] on app-calendar-viewport "Sat 23 2/2 2 Jobs Sun 24 Mon 25 4/4 3 Jobs Tue 26 7/8 3 Jobs Wed 27 4/7 4 Jobs …" at bounding box center [326, 592] width 653 height 938
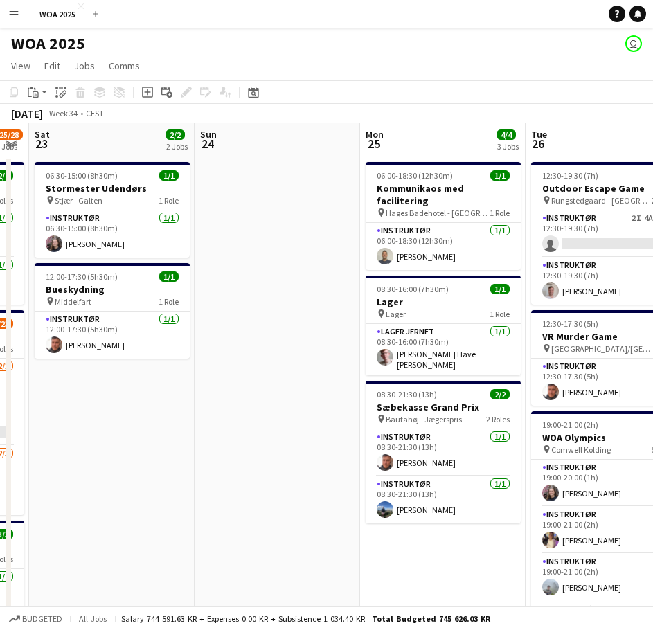
drag, startPoint x: 181, startPoint y: 480, endPoint x: 531, endPoint y: 490, distance: 349.9
click at [531, 490] on app-calendar-viewport "Thu 21 12/12 6 Jobs Fri 22 25/28 3 Jobs Sat 23 2/2 2 Jobs Sun 24 Mon 25 4/4 3 J…" at bounding box center [326, 592] width 653 height 938
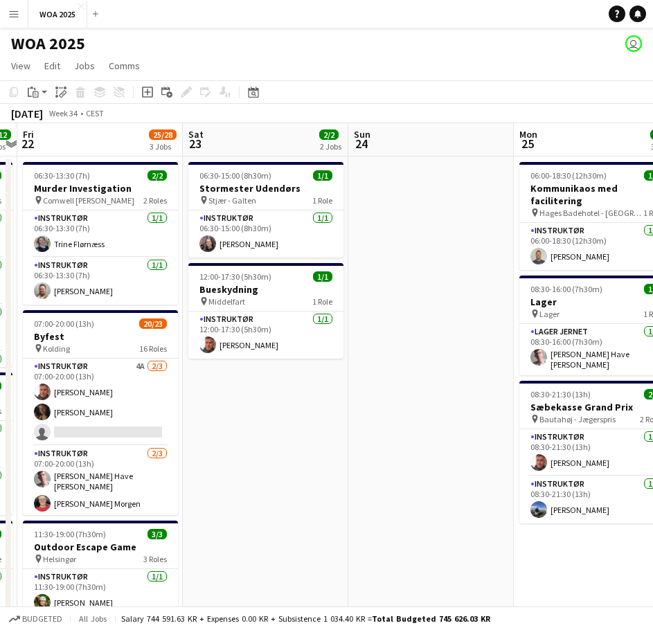
scroll to position [0, 313]
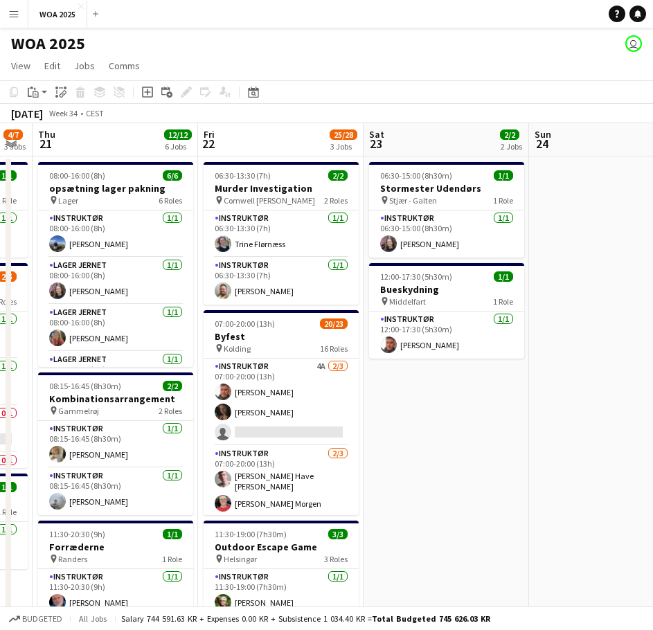
drag, startPoint x: 172, startPoint y: 468, endPoint x: 456, endPoint y: 478, distance: 284.1
click at [456, 478] on app-calendar-viewport "Tue 19 4/5 2 Jobs Wed 20 4/7 3 Jobs Thu 21 12/12 6 Jobs Fri 22 25/28 3 Jobs Sat…" at bounding box center [326, 592] width 653 height 938
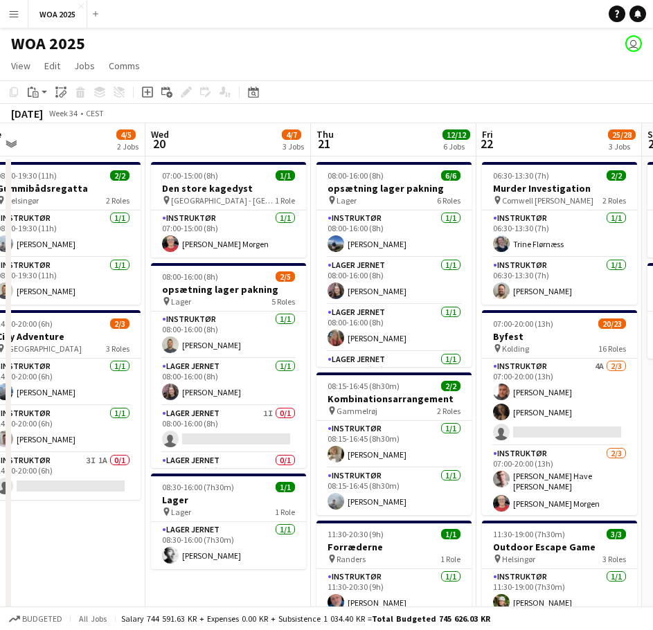
drag, startPoint x: 283, startPoint y: 437, endPoint x: 485, endPoint y: 437, distance: 202.2
click at [485, 437] on app-calendar-viewport "Sun 17 Mon 18 2/2 2 Jobs Tue 19 4/5 2 Jobs Wed 20 4/7 3 Jobs Thu 21 12/12 6 Job…" at bounding box center [326, 592] width 653 height 938
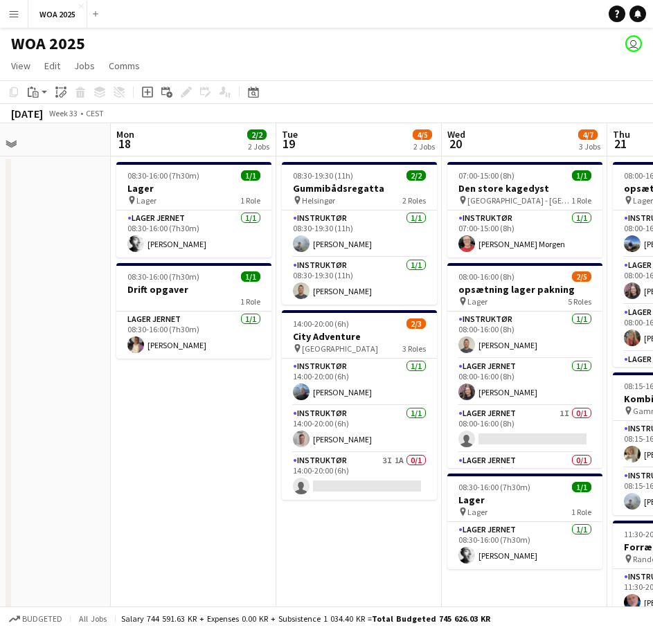
scroll to position [0, 385]
drag, startPoint x: 77, startPoint y: 421, endPoint x: 374, endPoint y: 425, distance: 297.1
click at [374, 425] on app-calendar-viewport "Fri 15 5/7 3 Jobs Sat 16 Sun 17 Mon 18 2/2 2 Jobs Tue 19 4/5 2 Jobs Wed 20 4/7 …" at bounding box center [326, 592] width 653 height 938
